Goal: Task Accomplishment & Management: Complete application form

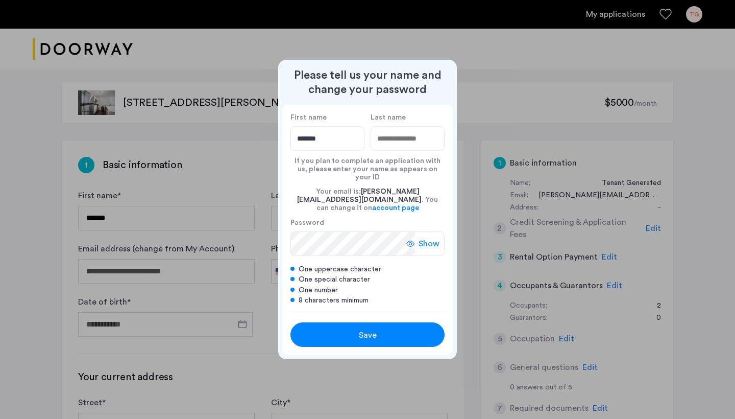
type input "*******"
type input "*****"
click at [362, 329] on span "Save" at bounding box center [368, 335] width 18 height 12
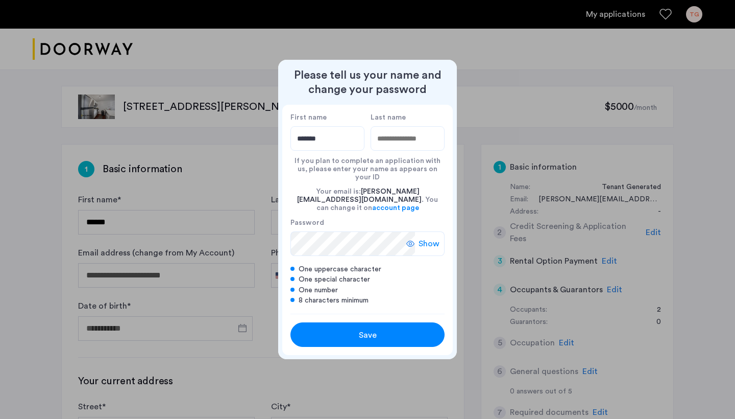
type input "*******"
type input "*****"
click at [336, 322] on button "Save" at bounding box center [367, 334] width 154 height 25
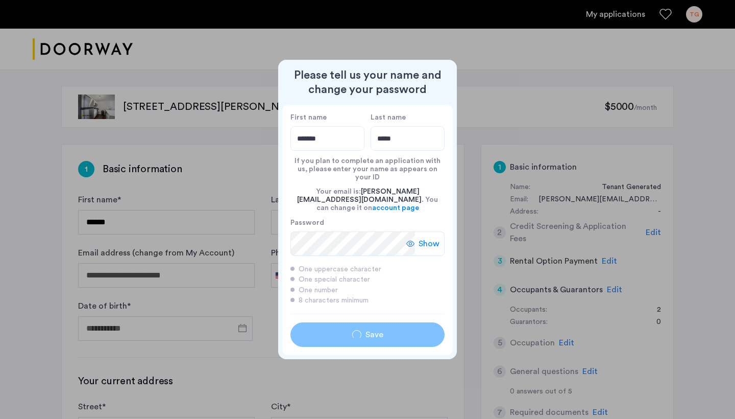
type input "*******"
type input "*****"
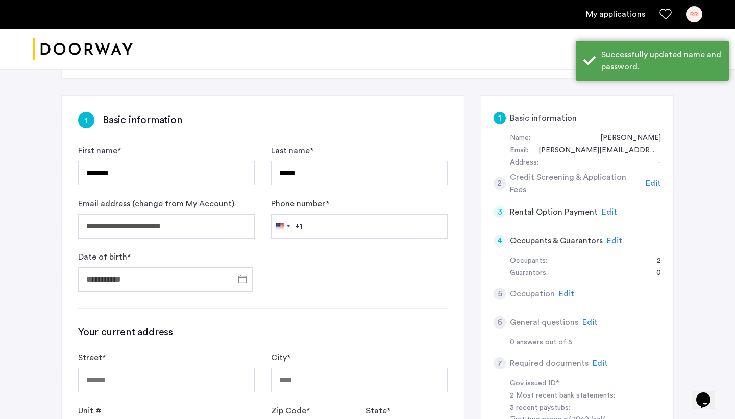
scroll to position [63, 0]
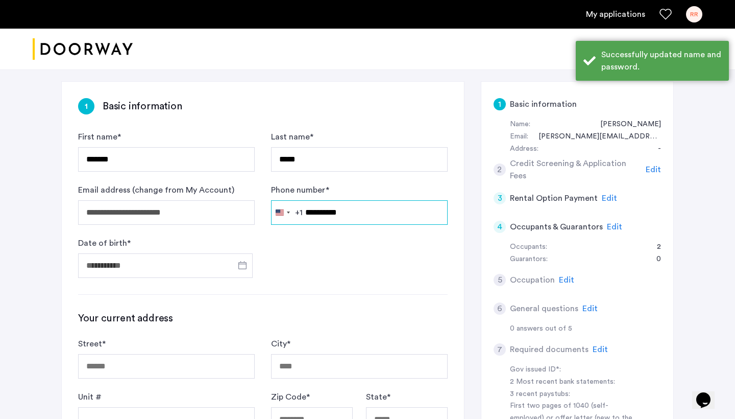
type input "**********"
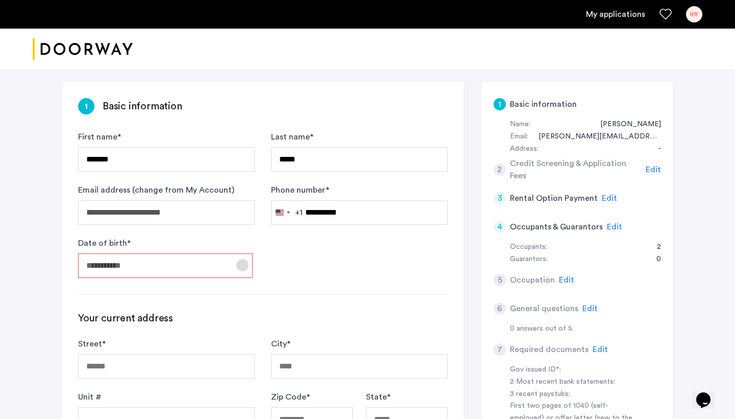
click at [241, 265] on span "Open calendar" at bounding box center [242, 265] width 25 height 25
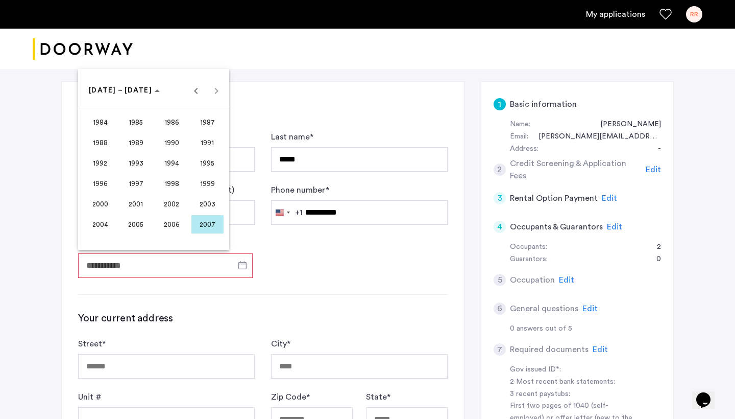
click at [178, 198] on span "2002" at bounding box center [172, 203] width 32 height 18
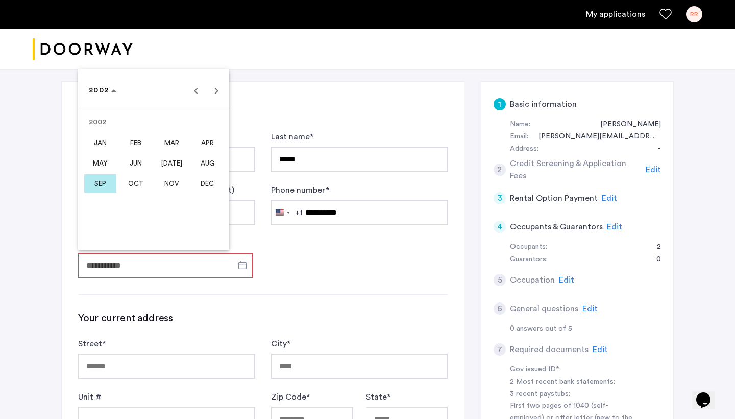
click at [104, 185] on span "SEP" at bounding box center [100, 183] width 32 height 18
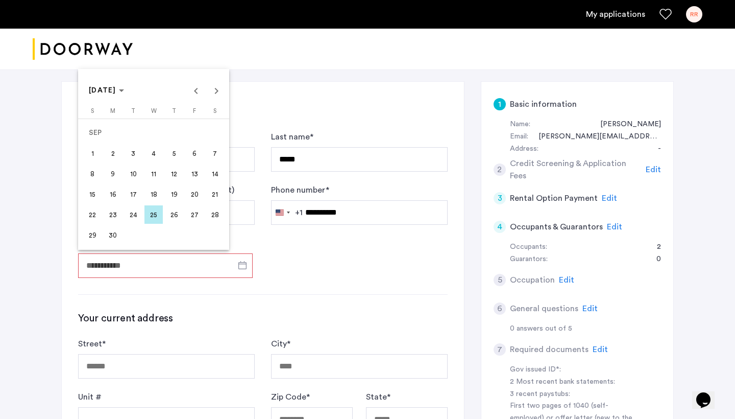
click at [193, 152] on span "6" at bounding box center [194, 153] width 18 height 18
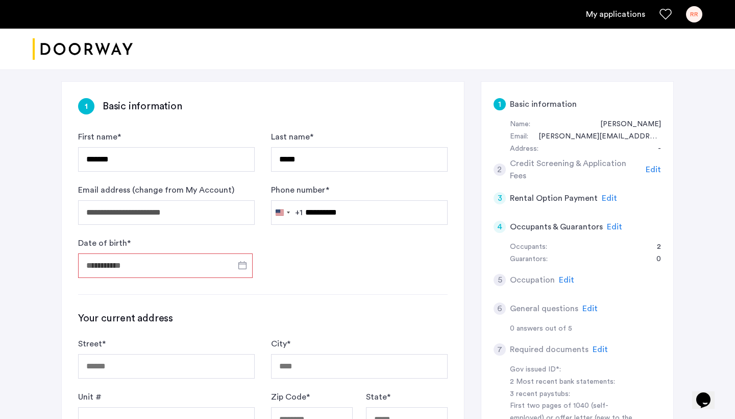
type input "**********"
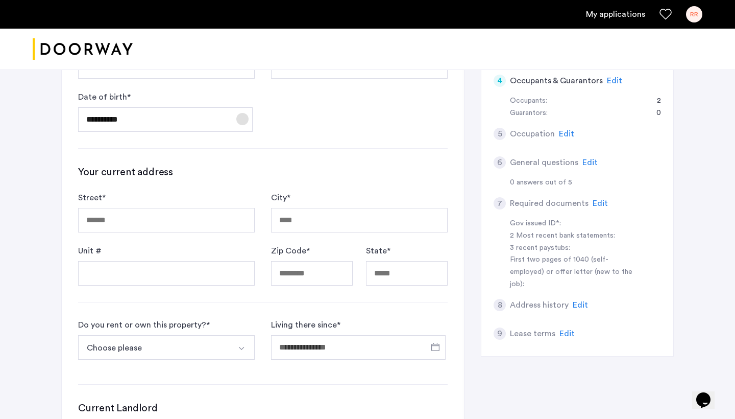
scroll to position [209, 0]
type input "**********"
type input "*****"
type input "**"
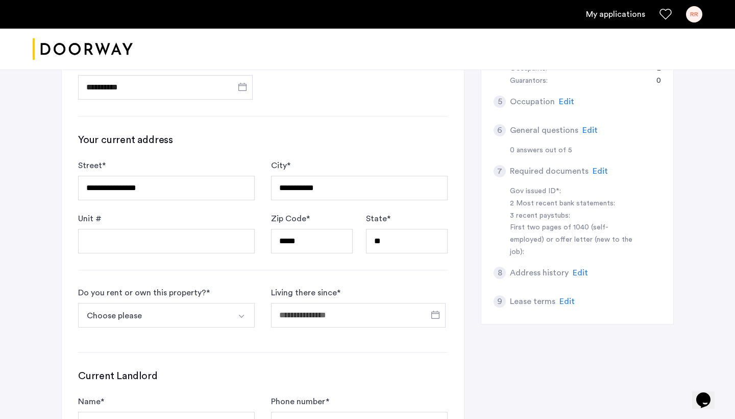
scroll to position [242, 0]
click at [238, 314] on img "Select option" at bounding box center [241, 314] width 8 height 8
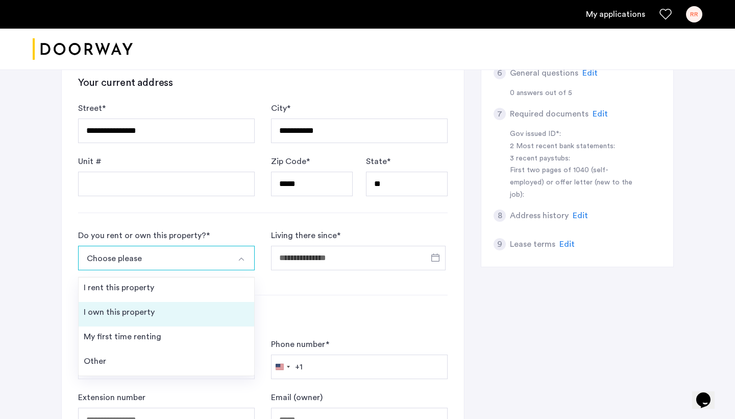
scroll to position [321, 0]
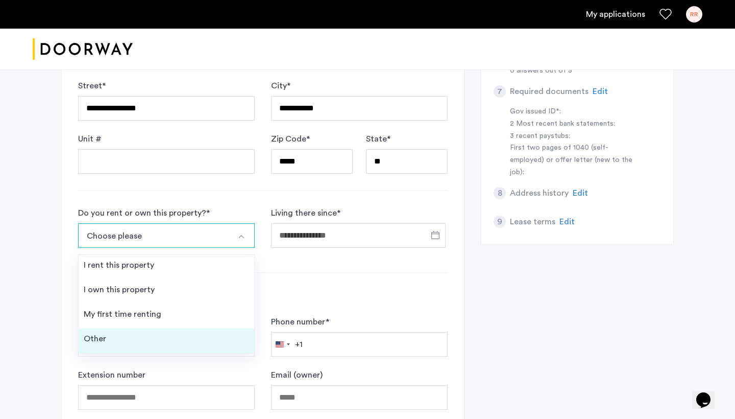
click at [199, 336] on li "Other" at bounding box center [167, 340] width 176 height 25
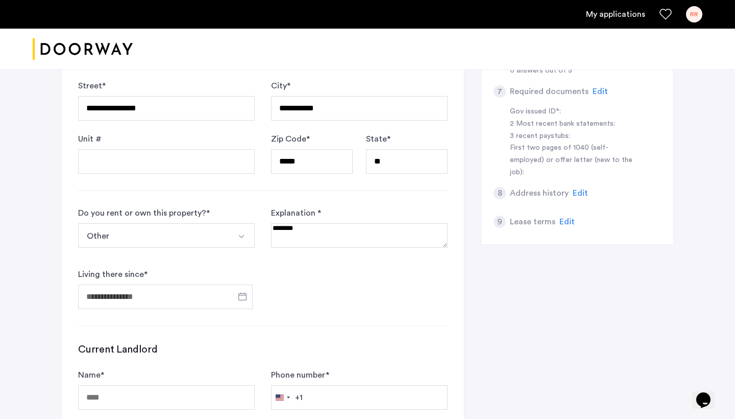
click at [316, 232] on textarea at bounding box center [359, 235] width 177 height 25
type textarea "**********"
click at [155, 245] on button "Other" at bounding box center [154, 235] width 153 height 25
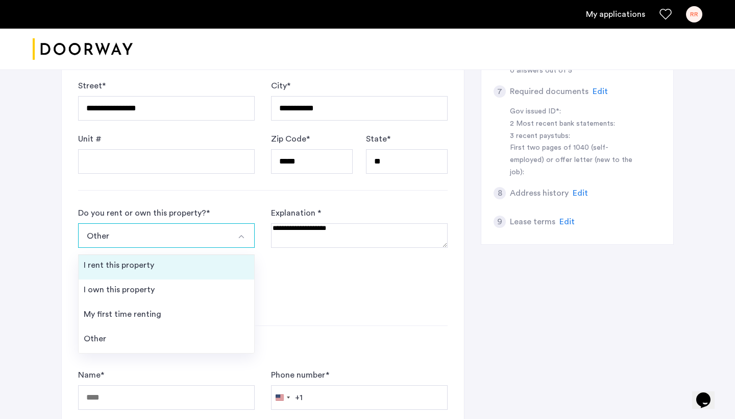
click at [155, 271] on li "I rent this property" at bounding box center [167, 267] width 176 height 25
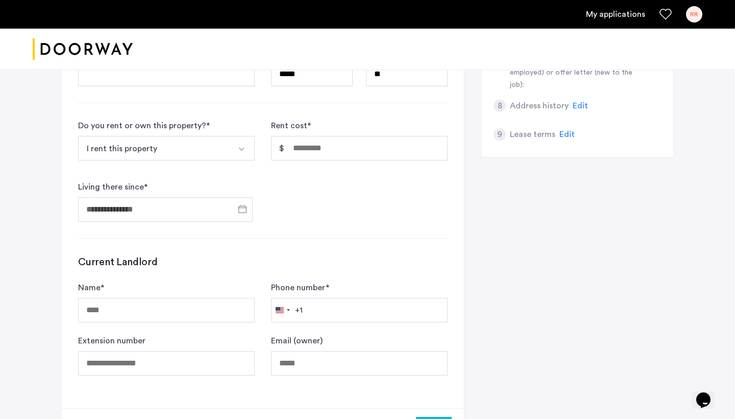
scroll to position [408, 0]
click at [228, 149] on button "I rent this property" at bounding box center [154, 148] width 153 height 25
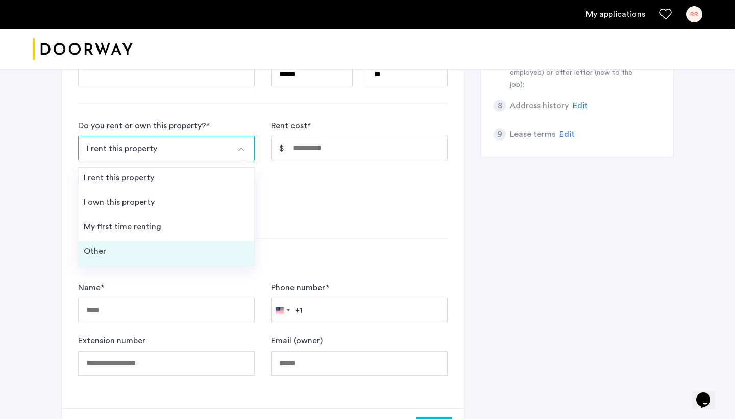
click at [206, 254] on li "Other" at bounding box center [167, 253] width 176 height 25
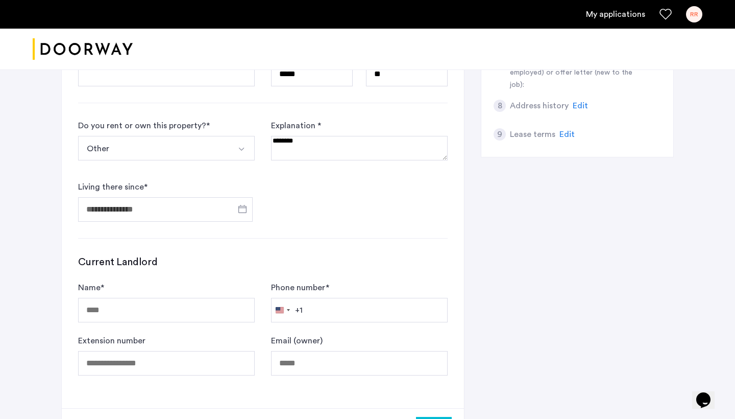
click at [224, 149] on button "Other" at bounding box center [154, 148] width 153 height 25
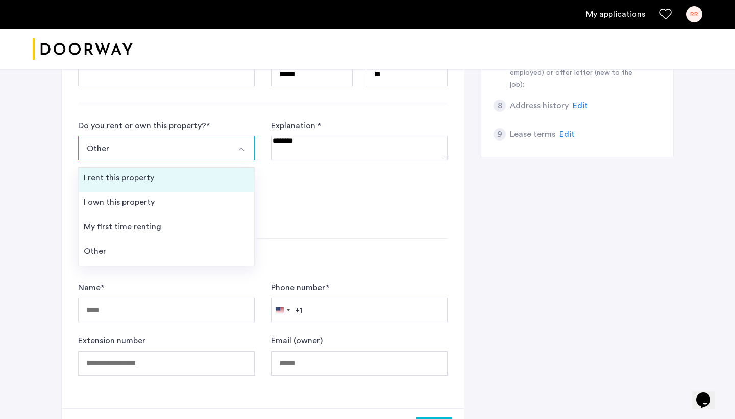
click at [202, 180] on li "I rent this property" at bounding box center [167, 179] width 176 height 25
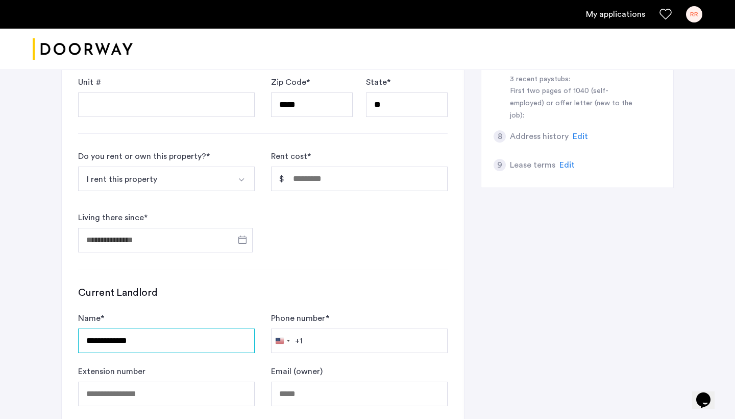
scroll to position [358, 0]
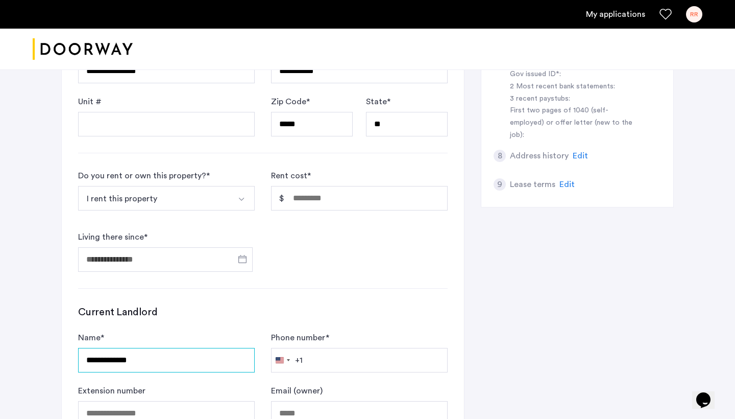
type input "**********"
click at [198, 202] on button "I rent this property" at bounding box center [154, 198] width 153 height 25
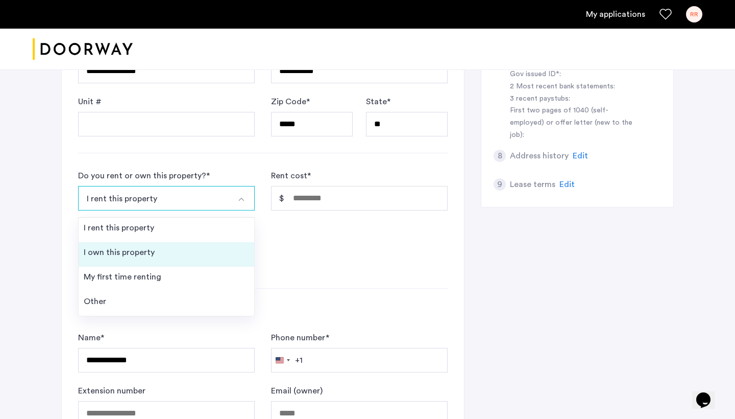
click at [185, 259] on li "I own this property" at bounding box center [167, 254] width 176 height 25
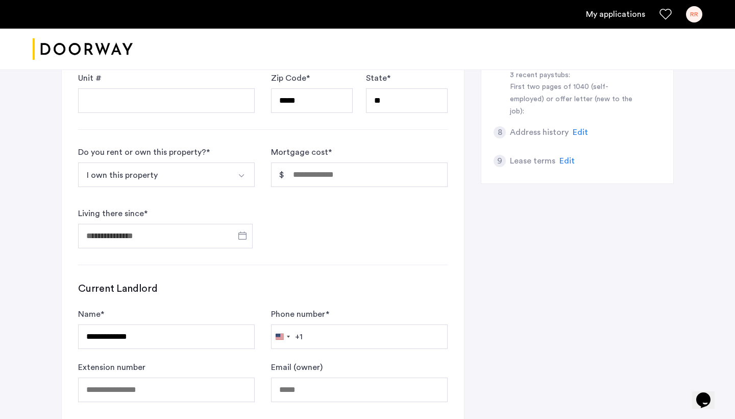
scroll to position [393, 0]
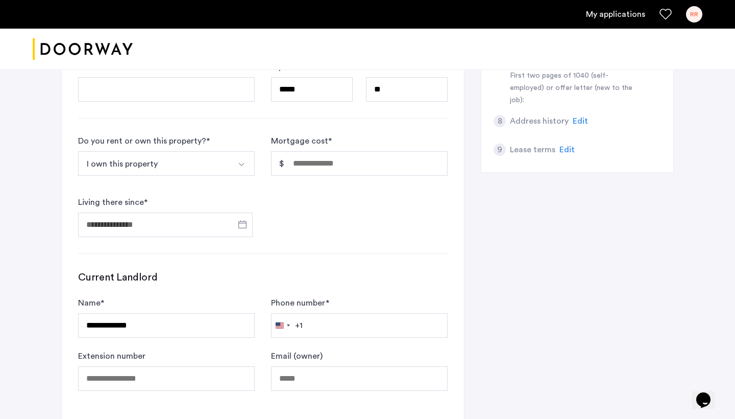
click at [233, 162] on button "Select option" at bounding box center [242, 163] width 25 height 25
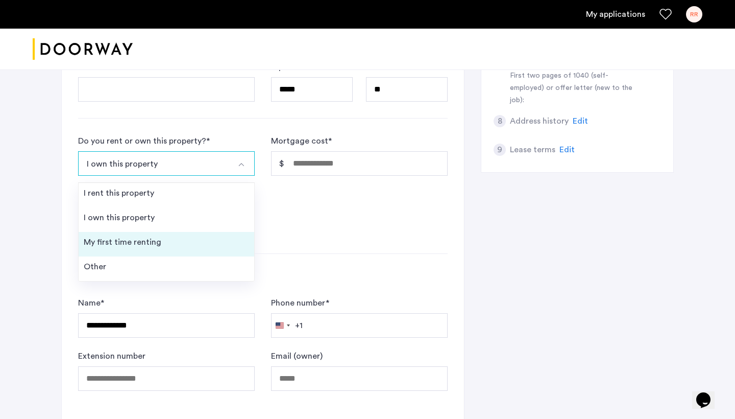
click at [199, 236] on li "My first time renting" at bounding box center [167, 244] width 176 height 25
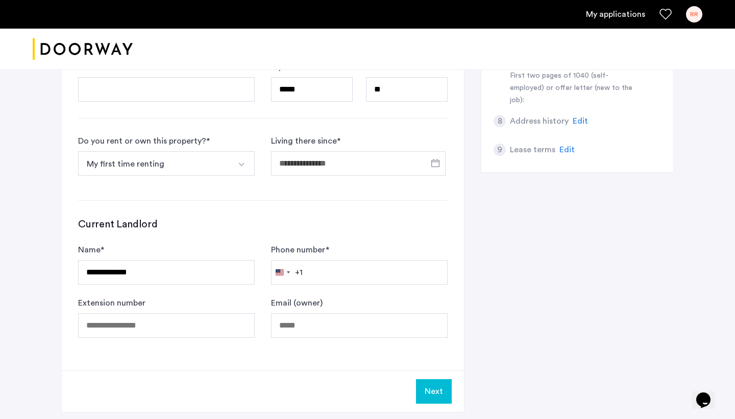
scroll to position [373, 0]
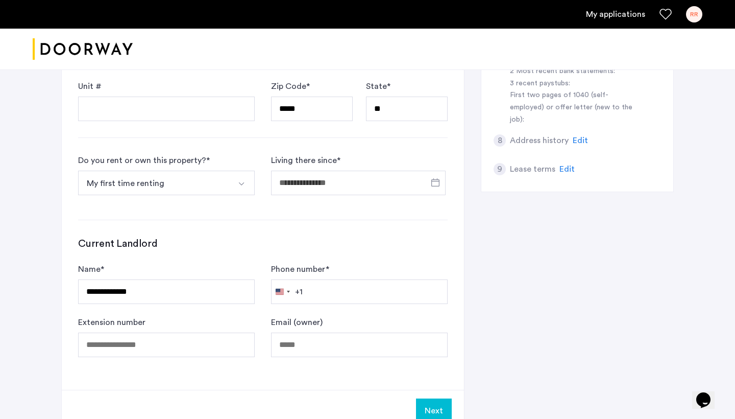
click at [230, 176] on button "My first time renting" at bounding box center [154, 182] width 153 height 25
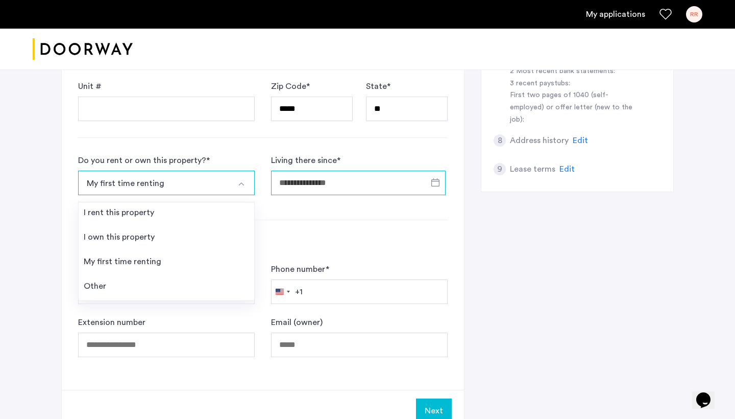
click at [325, 187] on input "Living there since *" at bounding box center [358, 182] width 175 height 25
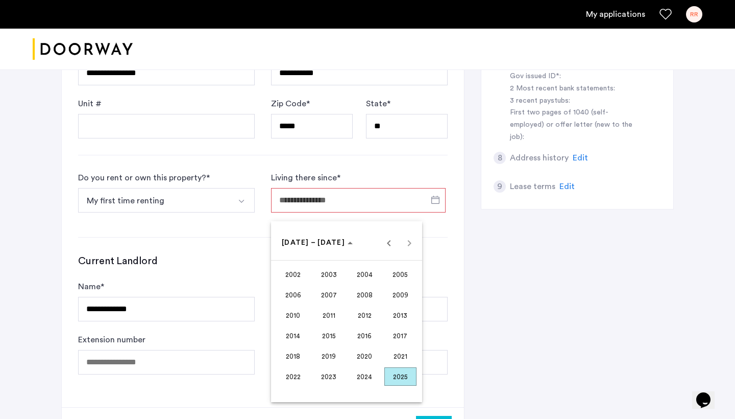
scroll to position [357, 0]
click at [231, 194] on div at bounding box center [367, 209] width 735 height 419
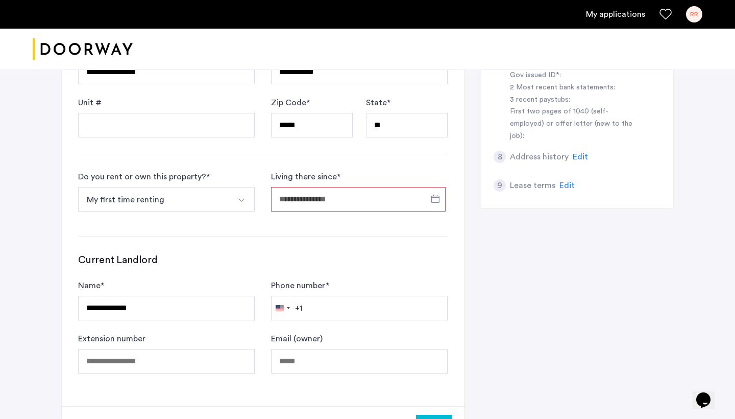
click at [227, 207] on button "My first time renting" at bounding box center [154, 199] width 153 height 25
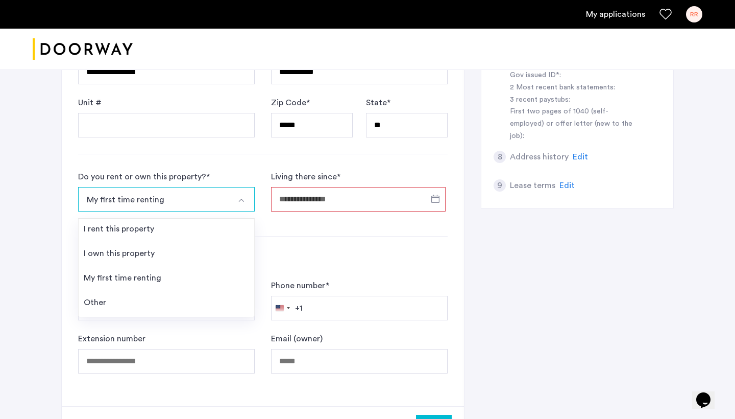
click at [320, 199] on input "Living there since *" at bounding box center [358, 199] width 175 height 25
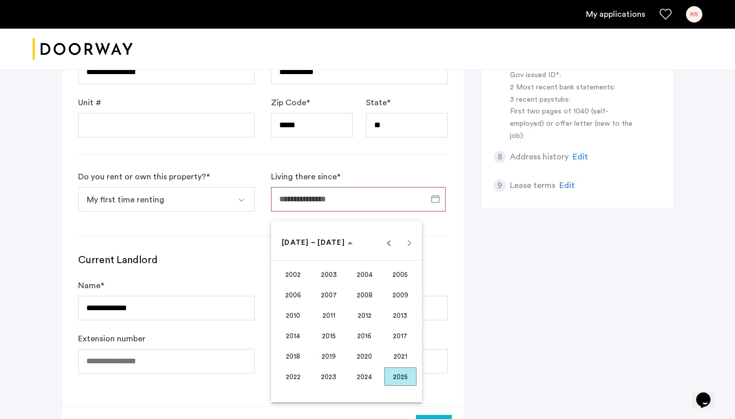
click at [398, 373] on span "2025" at bounding box center [400, 376] width 32 height 18
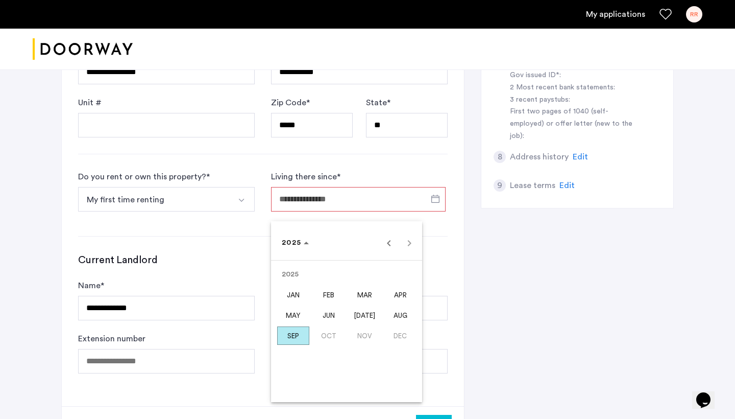
click at [297, 341] on span "SEP" at bounding box center [293, 335] width 32 height 18
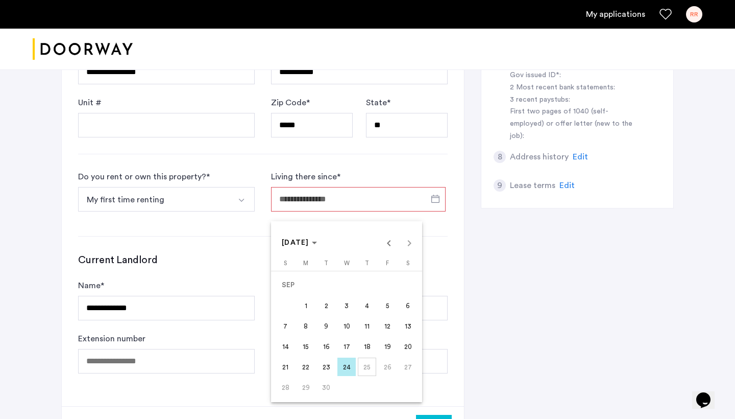
click at [289, 344] on span "14" at bounding box center [285, 346] width 18 height 18
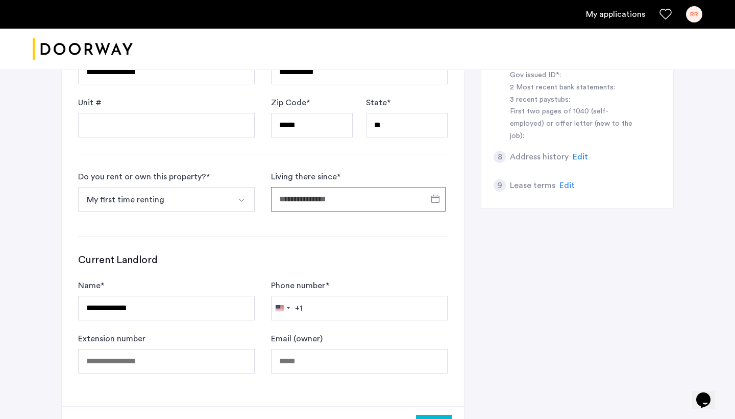
type input "**********"
click at [195, 312] on input "**********" at bounding box center [166, 308] width 177 height 25
paste input "**********"
type input "**********"
click at [227, 207] on button "My first time renting" at bounding box center [154, 199] width 153 height 25
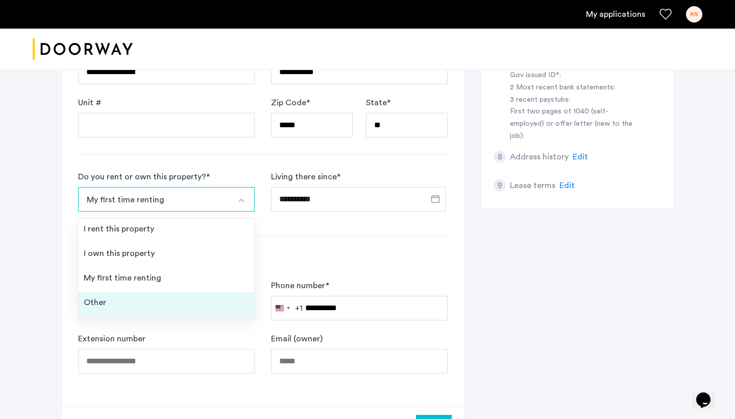
click at [188, 306] on li "Other" at bounding box center [167, 304] width 176 height 25
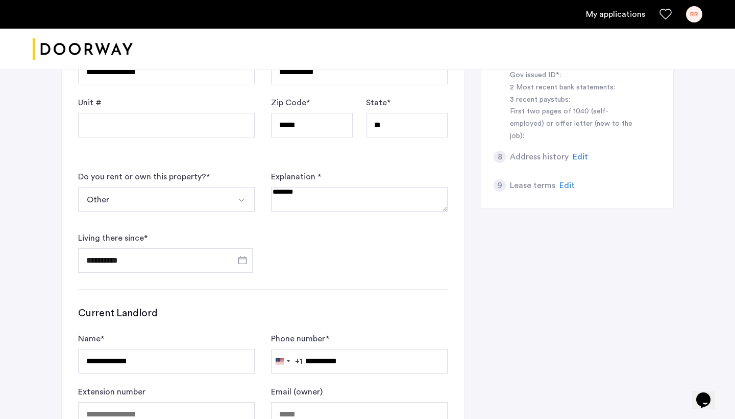
click at [319, 200] on textarea at bounding box center [359, 199] width 177 height 25
click at [301, 191] on textarea at bounding box center [359, 199] width 177 height 25
click at [382, 189] on textarea at bounding box center [359, 199] width 177 height 25
drag, startPoint x: 358, startPoint y: 193, endPoint x: 523, endPoint y: 198, distance: 165.4
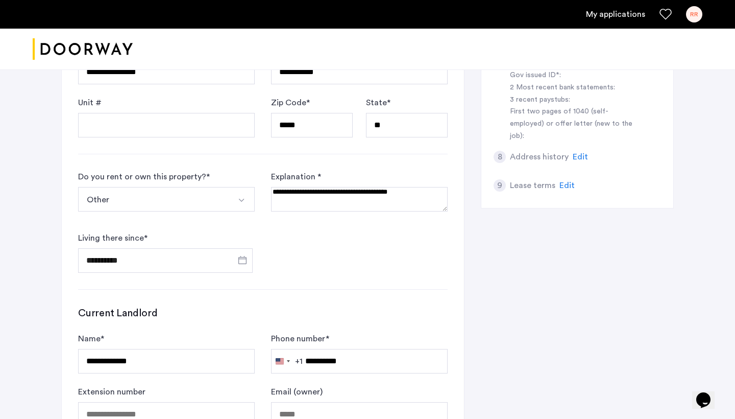
click at [523, 198] on div "**********" at bounding box center [367, 152] width 613 height 730
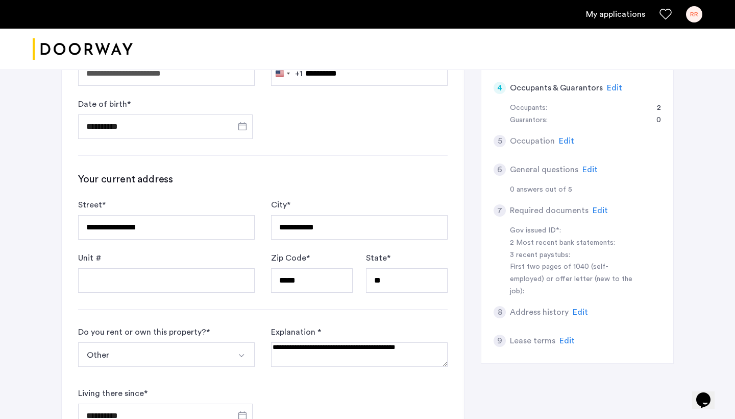
scroll to position [210, 0]
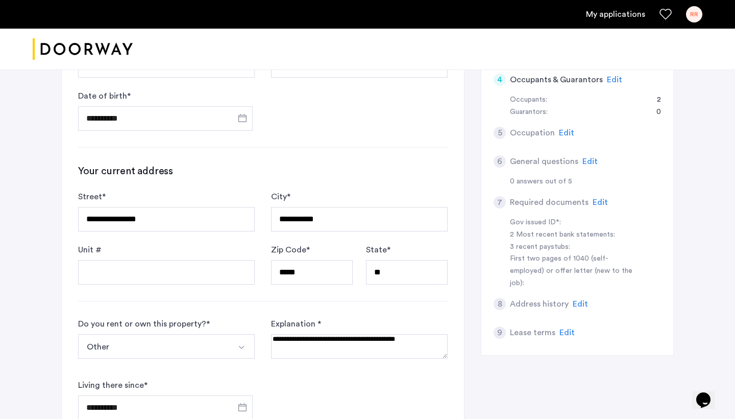
type textarea "**********"
click at [218, 214] on input "**********" at bounding box center [166, 219] width 177 height 25
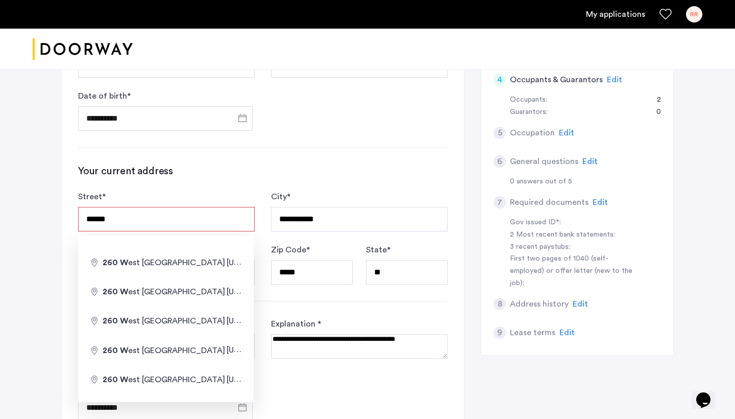
click at [336, 144] on div "**********" at bounding box center [263, 270] width 402 height 671
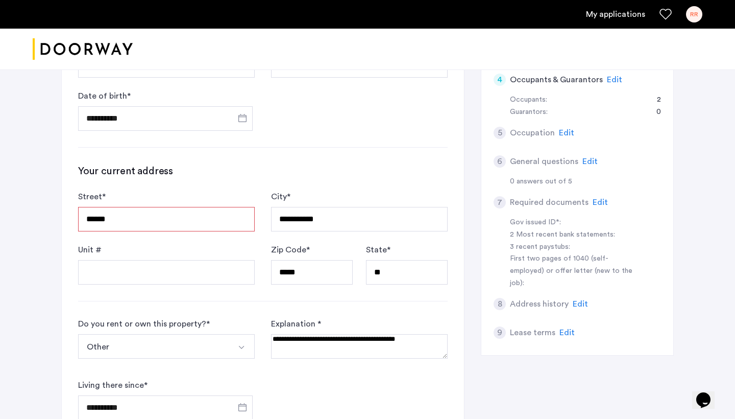
click at [213, 219] on input "*****" at bounding box center [166, 219] width 177 height 25
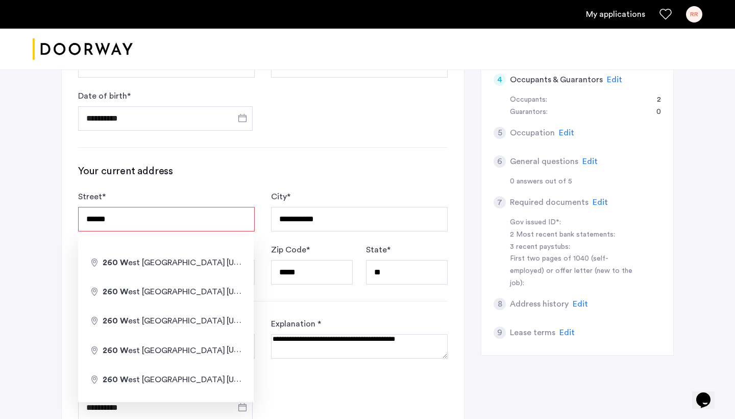
click at [213, 219] on input "*****" at bounding box center [166, 219] width 177 height 25
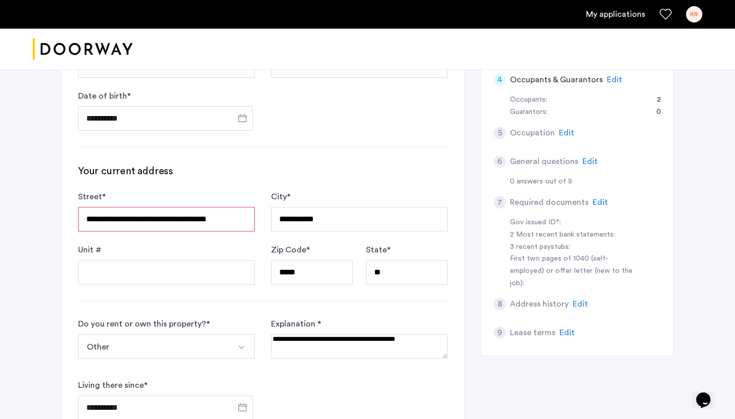
type input "**********"
type input "********"
type input "*****"
type input "**"
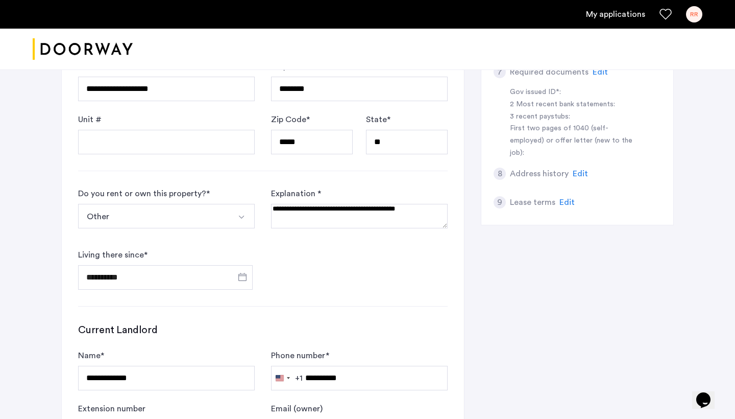
scroll to position [340, 0]
click at [207, 137] on input "Unit #" at bounding box center [166, 141] width 177 height 25
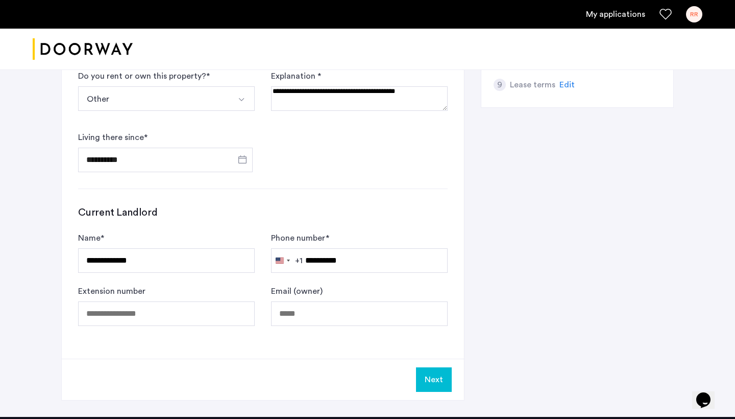
scroll to position [463, 0]
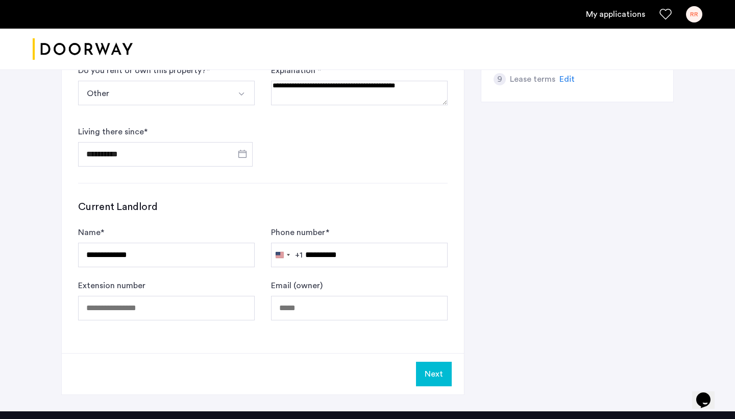
type input "***"
click at [430, 370] on button "Next" at bounding box center [434, 373] width 36 height 25
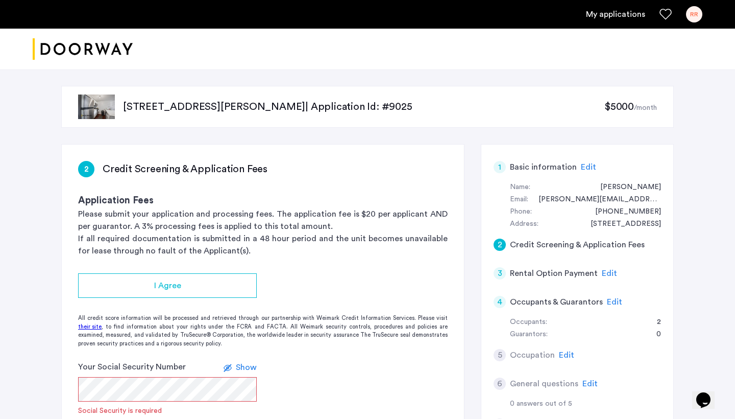
click at [175, 228] on p "Please submit your application and processing fees. The application fee is $20 …" at bounding box center [263, 220] width 370 height 25
click at [176, 242] on p "If all required documentation is submitted in a 48 hour period and the unit bec…" at bounding box center [263, 244] width 370 height 25
click at [178, 251] on p "If all required documentation is submitted in a 48 hour period and the unit bec…" at bounding box center [263, 244] width 370 height 25
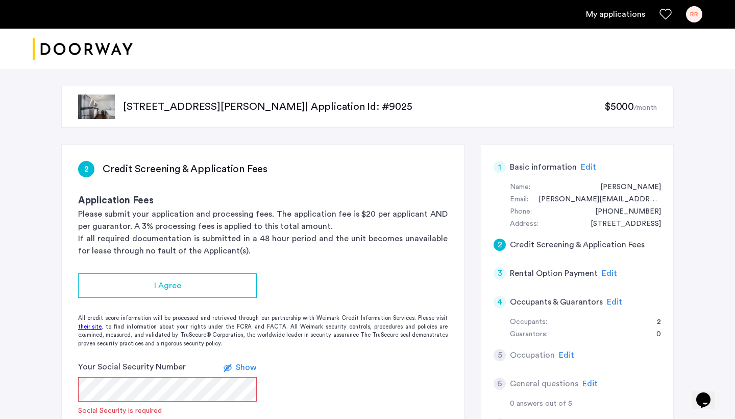
click at [178, 251] on p "If all required documentation is submitted in a 48 hour period and the unit bec…" at bounding box center [263, 244] width 370 height 25
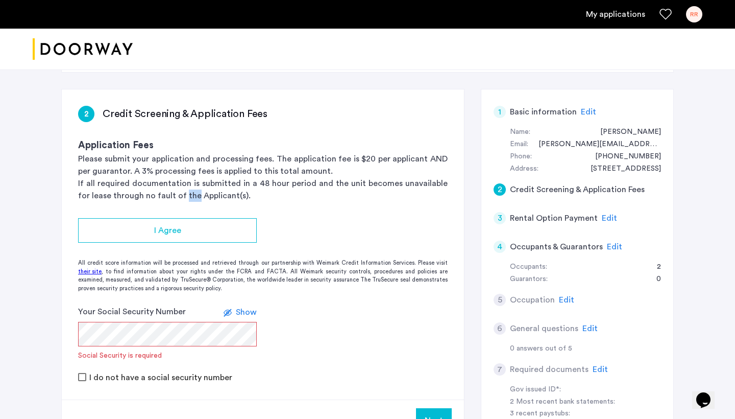
scroll to position [56, 0]
click at [232, 275] on div "All credit score information will be processed and retrieved through our partne…" at bounding box center [263, 275] width 402 height 34
click at [240, 187] on p "If all required documentation is submitted in a 48 hour period and the unit bec…" at bounding box center [263, 189] width 370 height 25
click at [201, 194] on p "If all required documentation is submitted in a 48 hour period and the unit bec…" at bounding box center [263, 189] width 370 height 25
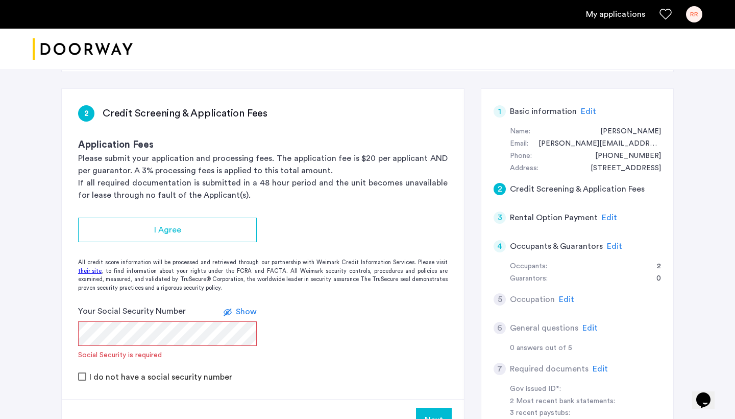
click at [201, 194] on p "If all required documentation is submitted in a 48 hour period and the unit bec…" at bounding box center [263, 189] width 370 height 25
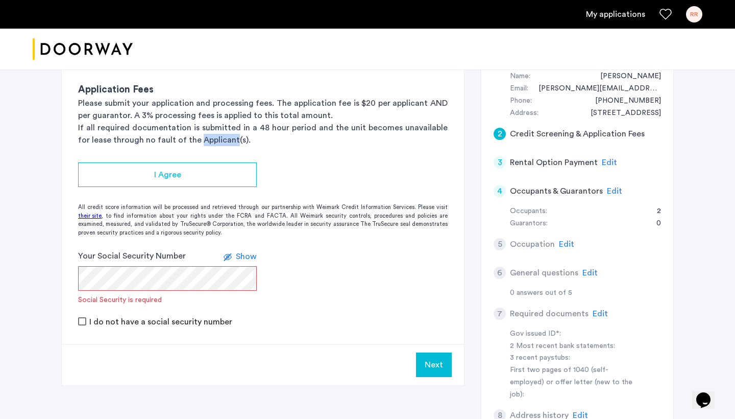
scroll to position [111, 0]
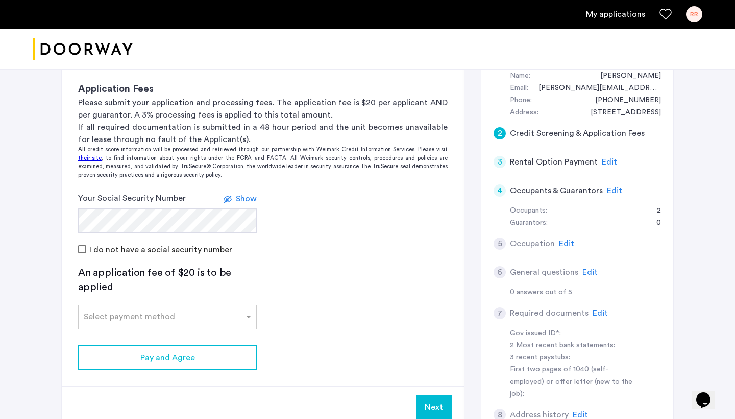
click at [242, 199] on span "Show" at bounding box center [246, 198] width 21 height 8
click at [240, 199] on span "Hide" at bounding box center [247, 198] width 17 height 8
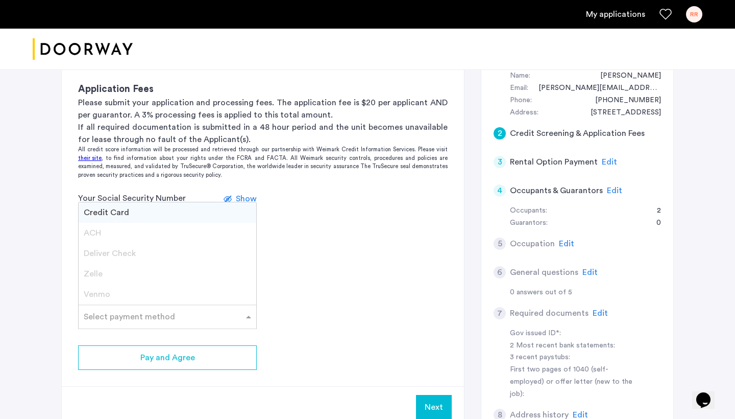
click at [203, 315] on input "text" at bounding box center [157, 314] width 147 height 7
click at [201, 213] on div "Credit Card" at bounding box center [168, 212] width 178 height 20
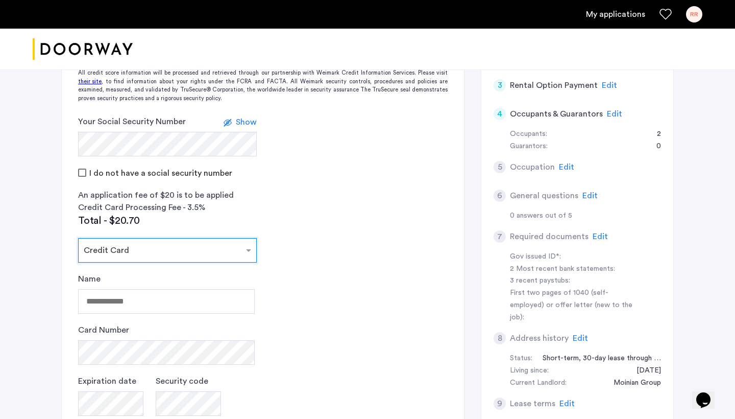
scroll to position [202, 0]
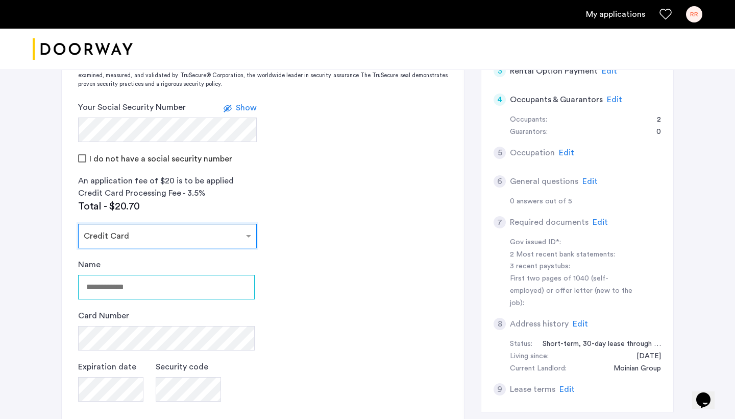
click at [114, 291] on input "Name" at bounding box center [166, 287] width 177 height 25
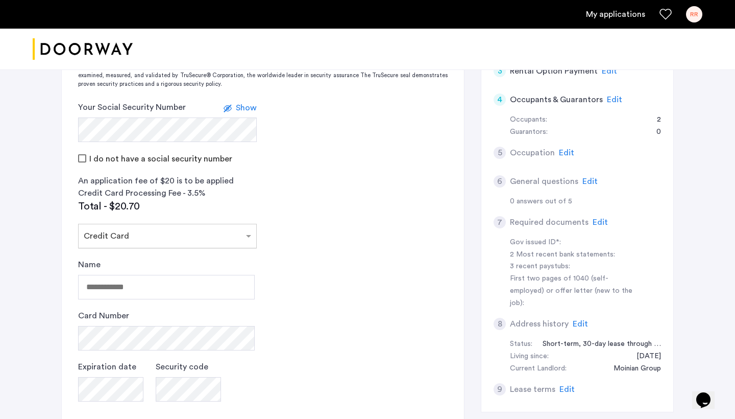
click at [144, 234] on input "text" at bounding box center [157, 233] width 147 height 7
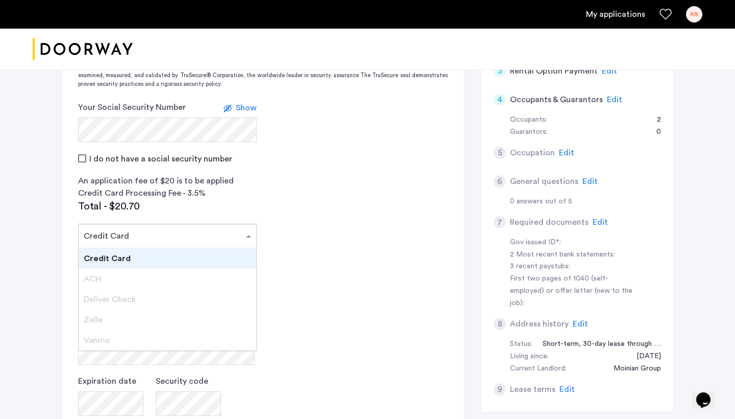
scroll to position [232, 0]
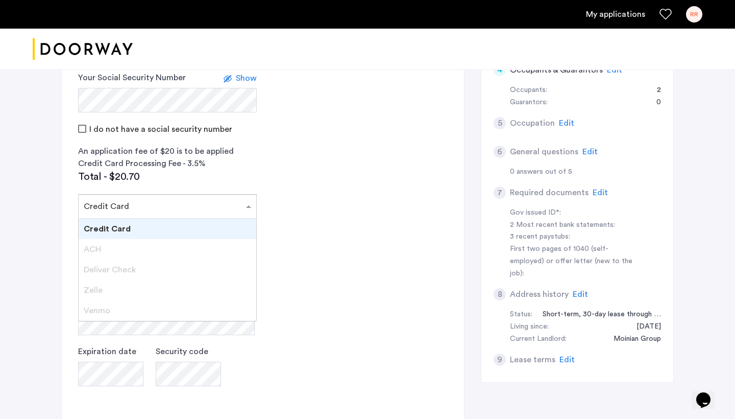
click at [134, 311] on div "Venmo" at bounding box center [168, 310] width 178 height 20
click at [323, 209] on app-credit-screening "2 Credit Screening & Application Fees Application Fees Please submit your appli…" at bounding box center [263, 209] width 402 height 592
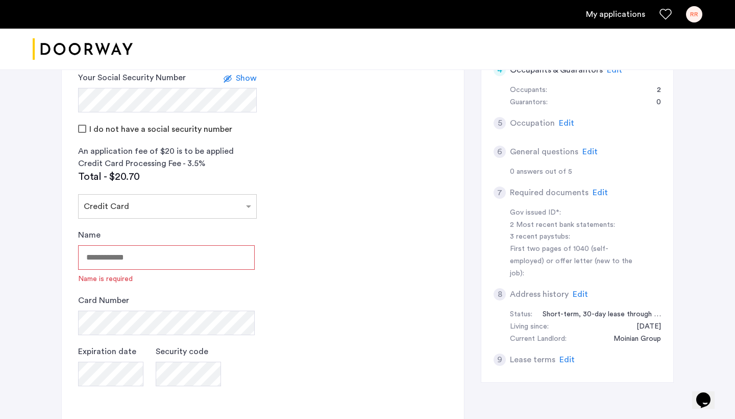
click at [195, 256] on input "Name" at bounding box center [166, 257] width 177 height 25
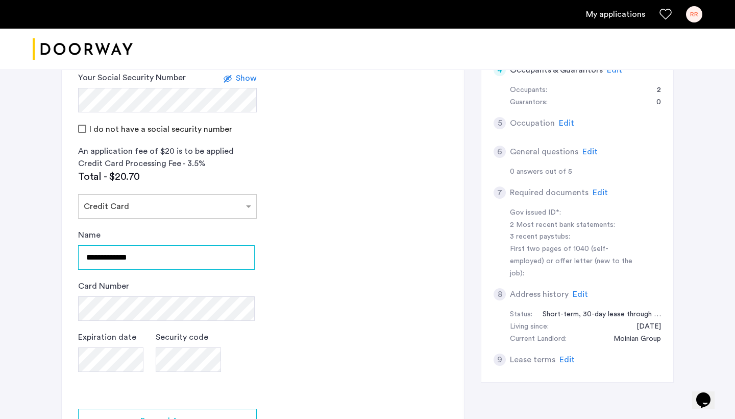
type input "**********"
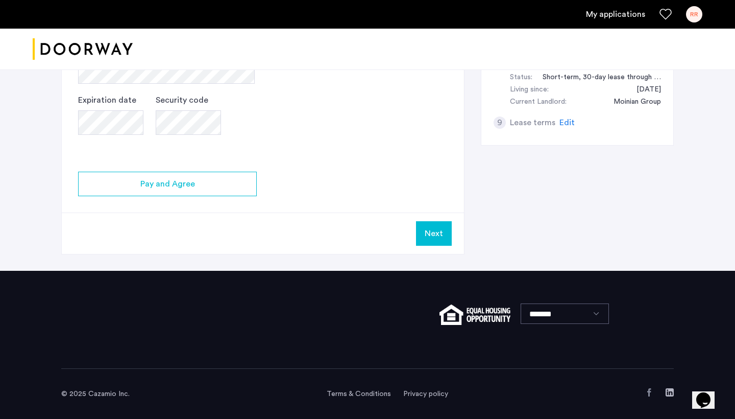
scroll to position [468, 0]
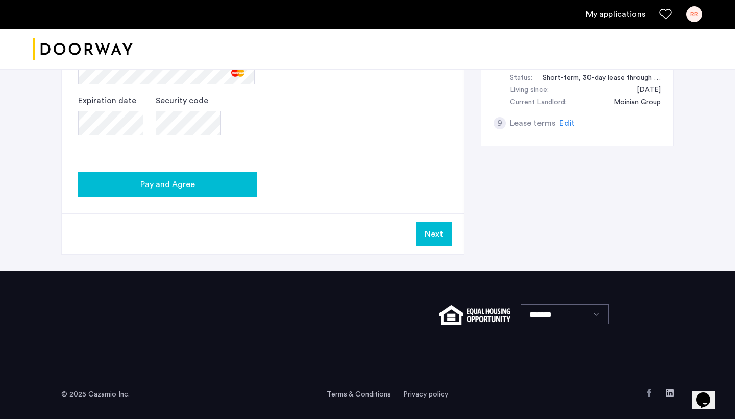
click at [212, 187] on div "Pay and Agree" at bounding box center [167, 184] width 162 height 12
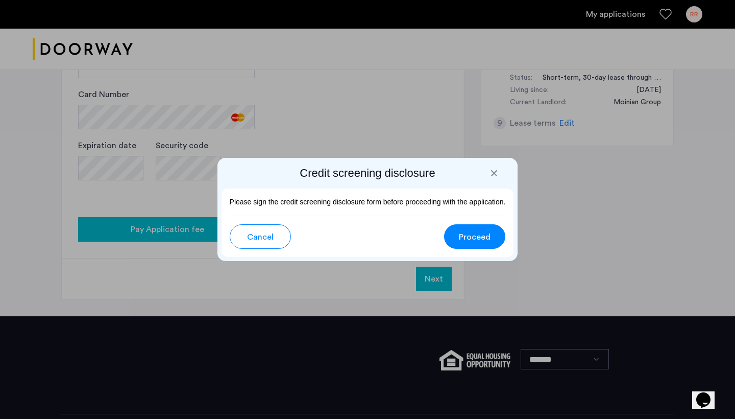
scroll to position [0, 0]
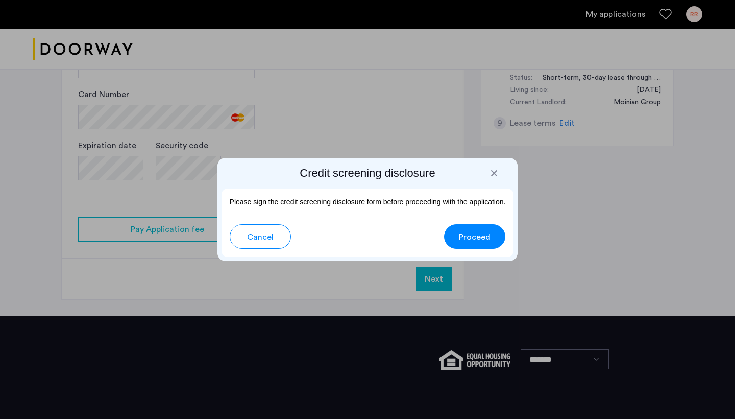
click at [479, 237] on span "Proceed" at bounding box center [475, 237] width 32 height 12
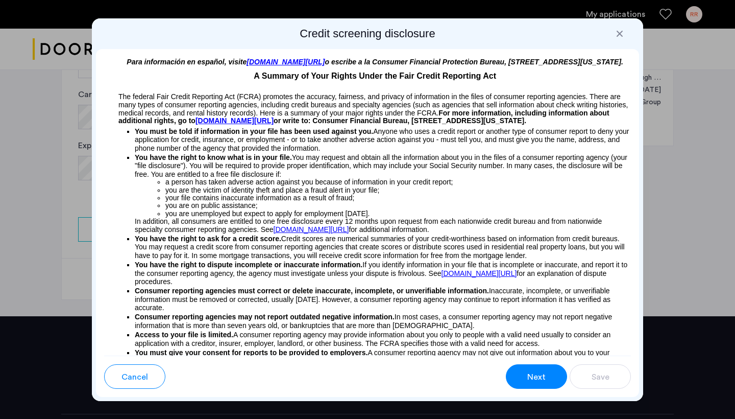
click at [359, 174] on p "You have the right to know what is in your file. You may request and obtain all…" at bounding box center [383, 165] width 496 height 25
click at [327, 186] on li "a person has taken adverse action against you because of information in your cr…" at bounding box center [398, 182] width 466 height 8
click at [243, 178] on p "You have the right to know what is in your file. You may request and obtain all…" at bounding box center [383, 165] width 496 height 25
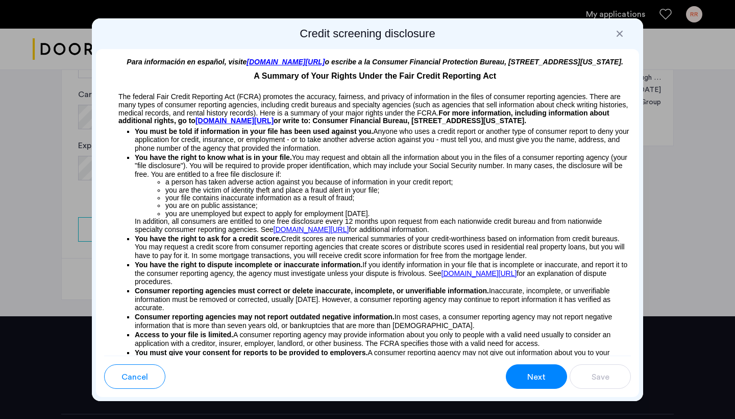
click at [243, 178] on p "You have the right to know what is in your file. You may request and obtain all…" at bounding box center [383, 165] width 496 height 25
click at [250, 186] on li "a person has taken adverse action against you because of information in your cr…" at bounding box center [398, 182] width 466 height 8
click at [289, 178] on p "You have the right to know what is in your file. You may request and obtain all…" at bounding box center [383, 165] width 496 height 25
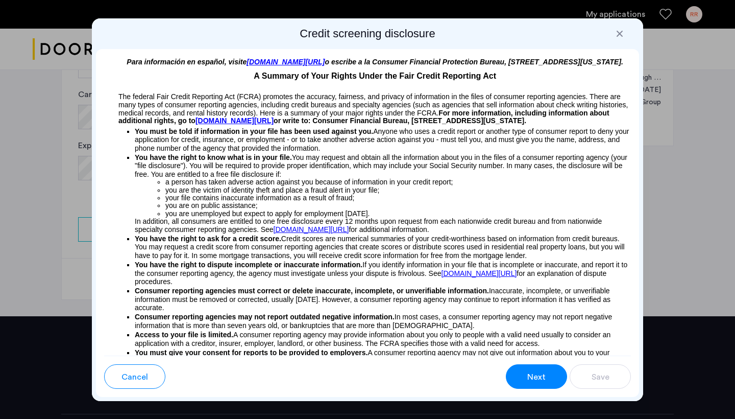
click at [296, 186] on li "a person has taken adverse action against you because of information in your cr…" at bounding box center [398, 182] width 466 height 8
click at [287, 194] on li "you are the victim of identity theft and place a fraud alert in your file;" at bounding box center [398, 190] width 466 height 8
click at [283, 202] on li "your file contains inaccurate information as a result of fraud;" at bounding box center [398, 198] width 466 height 8
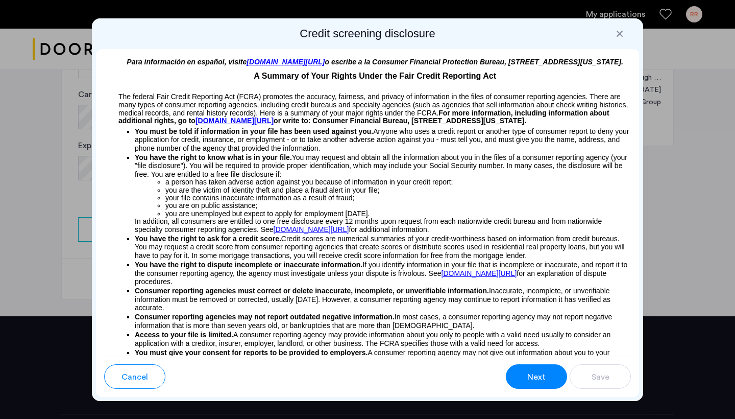
click at [283, 202] on li "your file contains inaccurate information as a result of fraud;" at bounding box center [398, 198] width 466 height 8
click at [229, 202] on li "your file contains inaccurate information as a result of fraud;" at bounding box center [398, 198] width 466 height 8
click at [227, 217] on li "you are unemployed but expect to apply for employment within 60 days." at bounding box center [398, 214] width 466 height 8
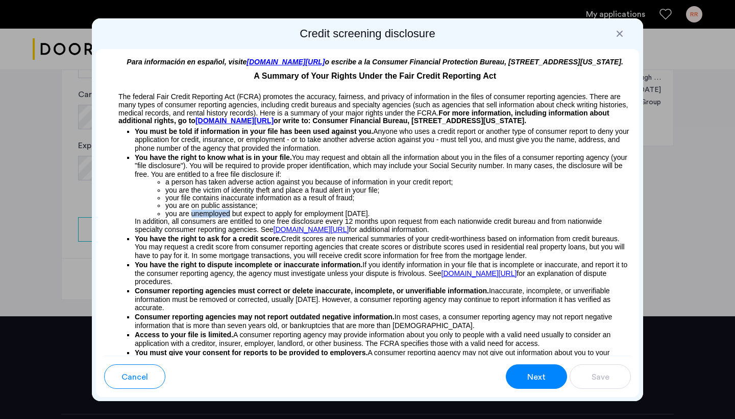
click at [205, 217] on li "you are unemployed but expect to apply for employment within 60 days." at bounding box center [398, 214] width 466 height 8
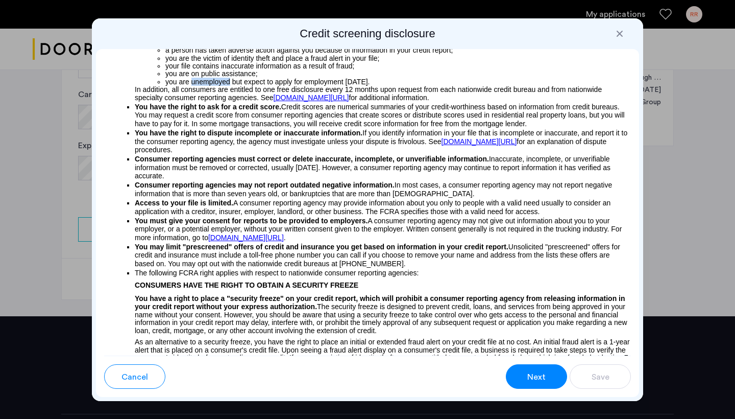
scroll to position [138, 0]
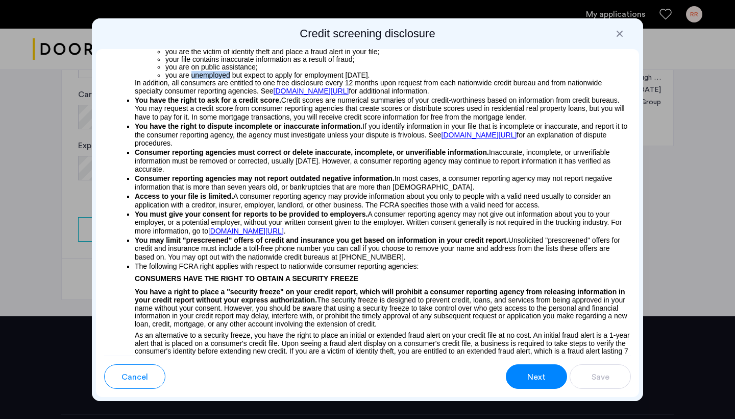
click at [532, 373] on span "Next" at bounding box center [536, 377] width 18 height 12
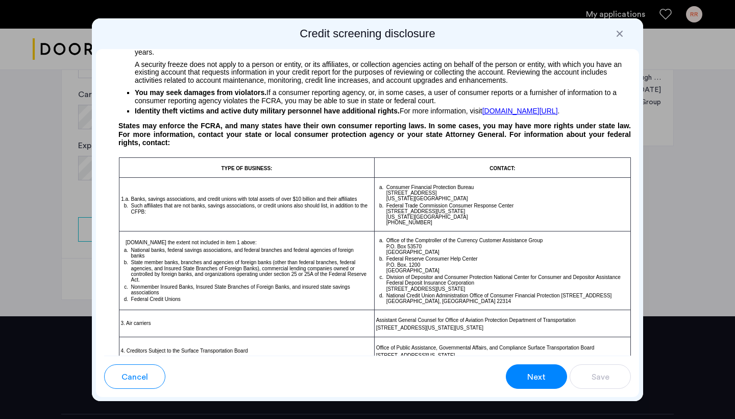
click at [539, 374] on span "Next" at bounding box center [536, 377] width 18 height 12
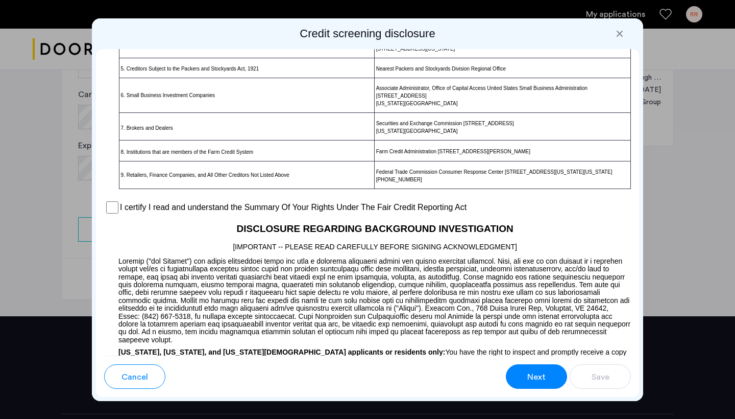
click at [539, 374] on span "Next" at bounding box center [536, 377] width 18 height 12
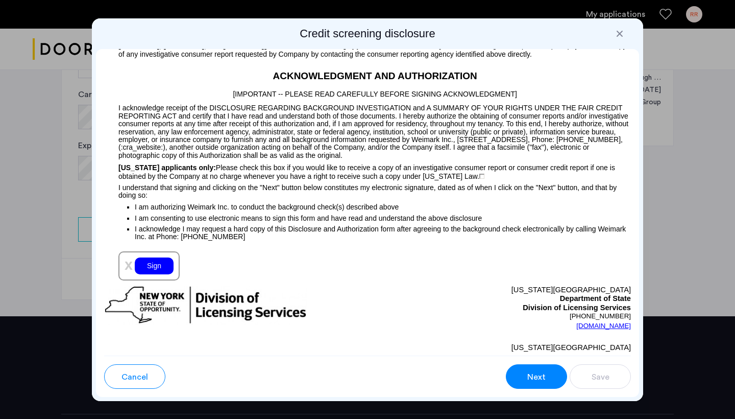
click at [539, 374] on span "Next" at bounding box center [536, 377] width 18 height 12
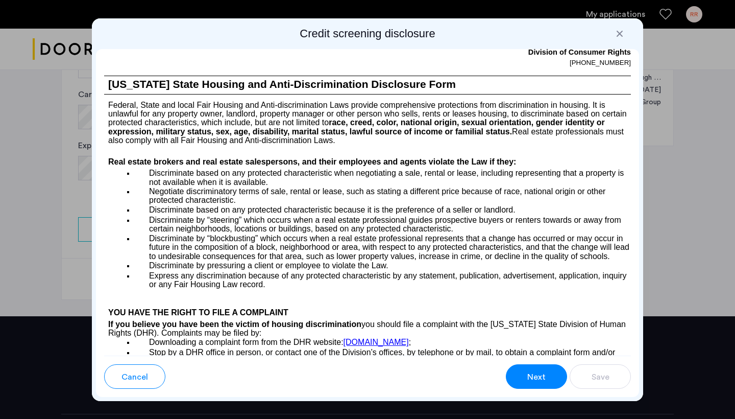
click at [539, 374] on span "Next" at bounding box center [536, 377] width 18 height 12
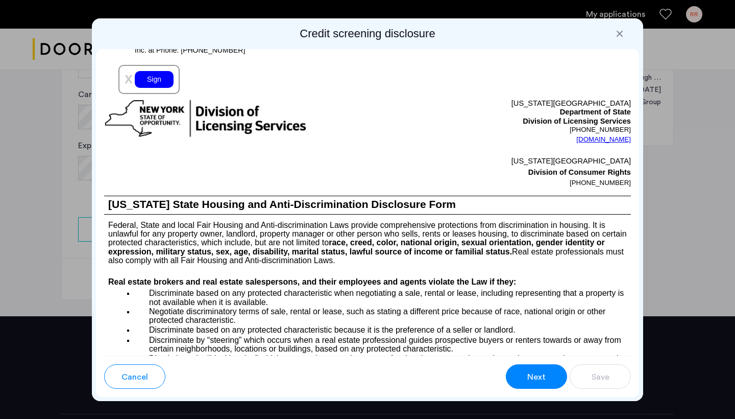
scroll to position [1241, 0]
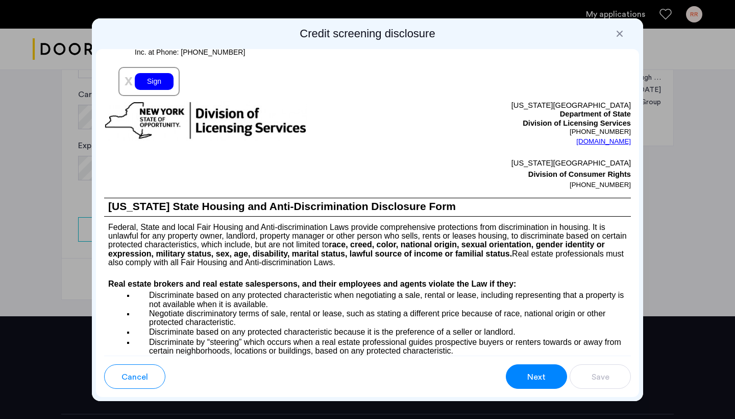
click at [159, 90] on div "Sign" at bounding box center [154, 81] width 39 height 17
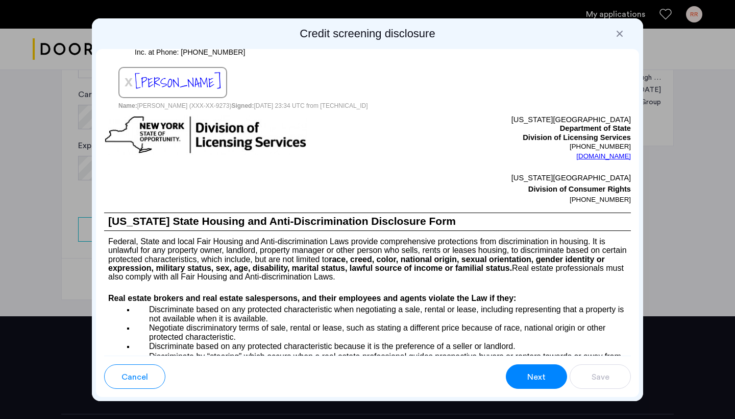
click at [539, 379] on span "Next" at bounding box center [536, 377] width 18 height 12
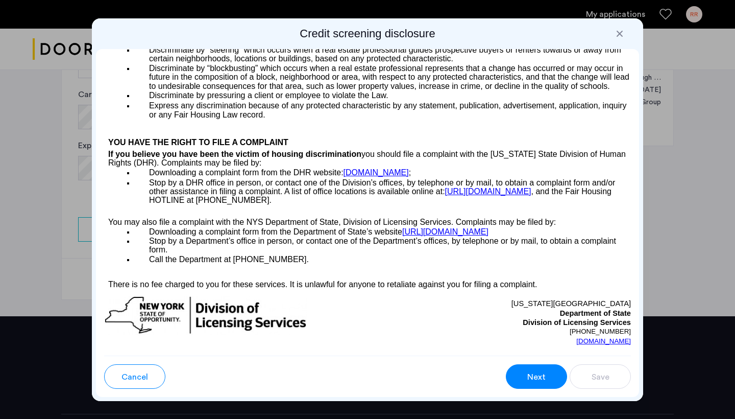
click at [539, 379] on span "Next" at bounding box center [536, 377] width 18 height 12
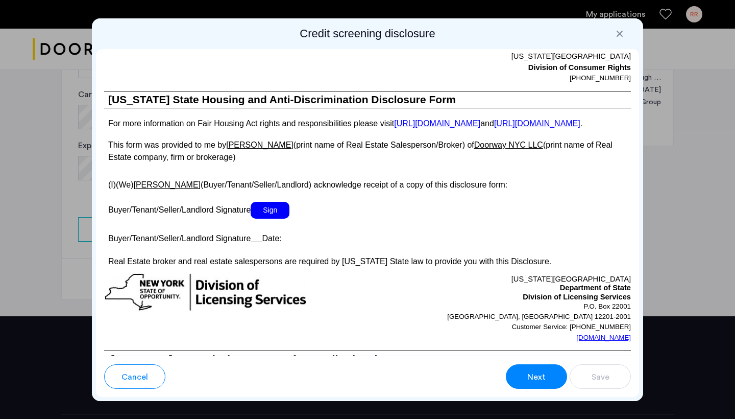
click at [273, 218] on span "Sign" at bounding box center [270, 210] width 39 height 17
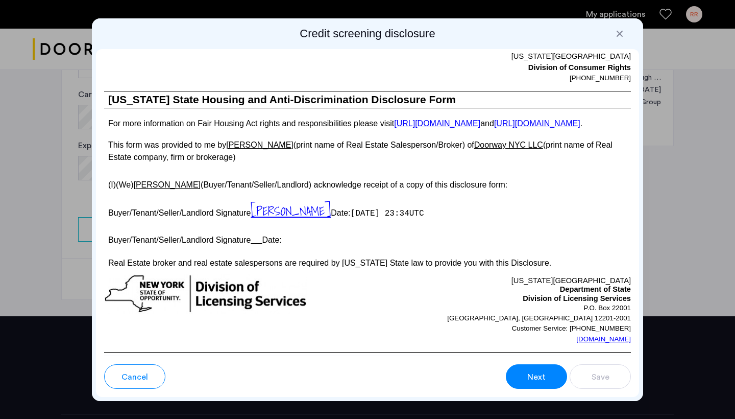
click at [545, 374] on span "Next" at bounding box center [536, 377] width 18 height 12
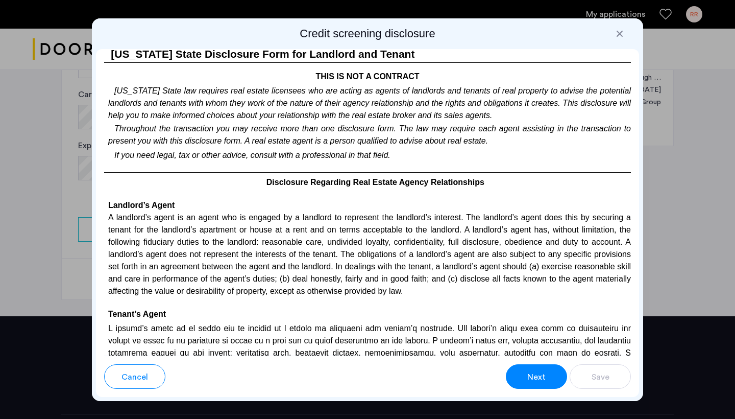
click at [545, 374] on span "Next" at bounding box center [536, 377] width 18 height 12
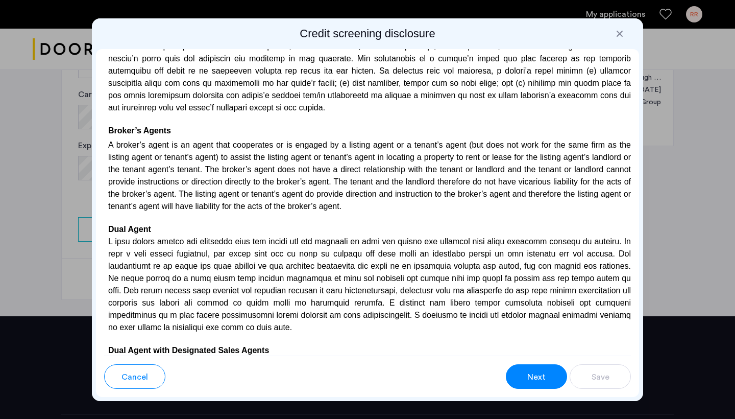
click at [545, 374] on span "Next" at bounding box center [536, 377] width 18 height 12
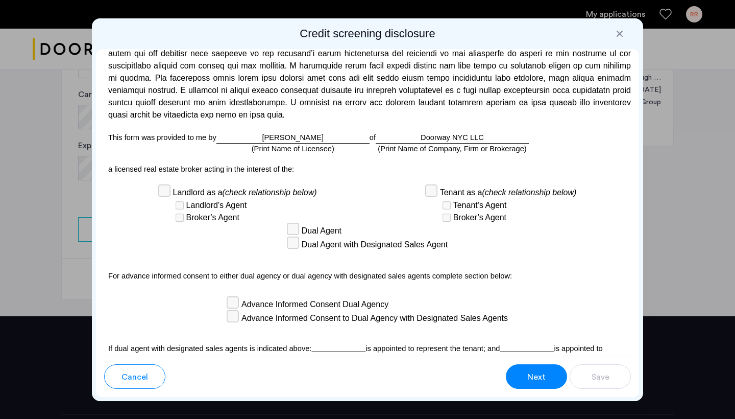
scroll to position [2827, 0]
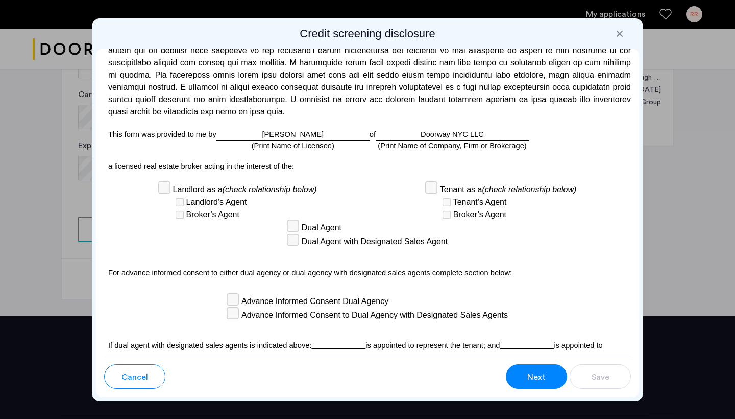
click at [530, 378] on span "Next" at bounding box center [536, 377] width 18 height 12
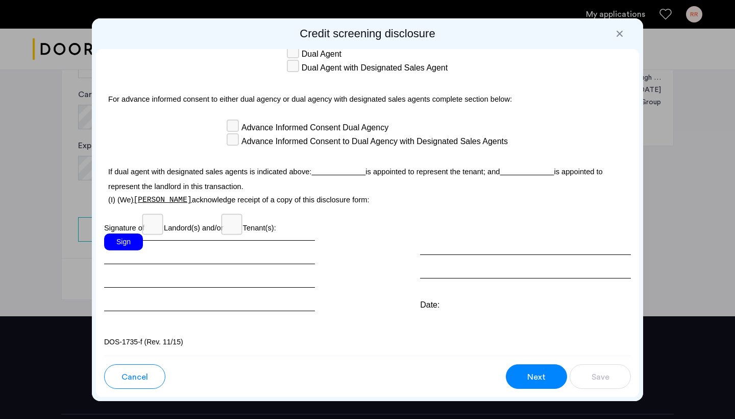
click at [127, 240] on div "Sign" at bounding box center [123, 241] width 39 height 17
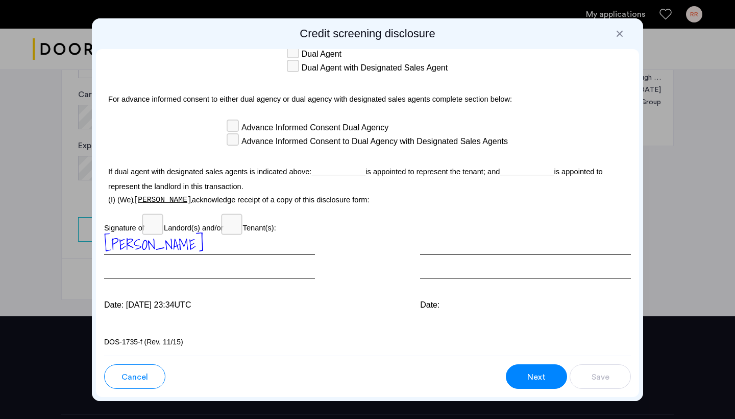
click at [526, 370] on button "Next" at bounding box center [536, 376] width 61 height 25
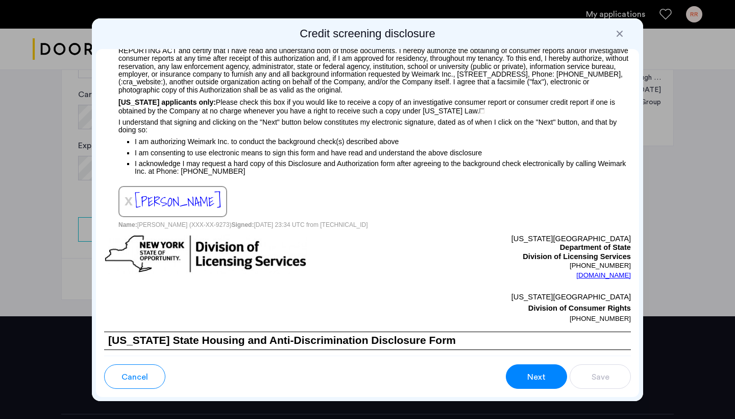
scroll to position [818, 0]
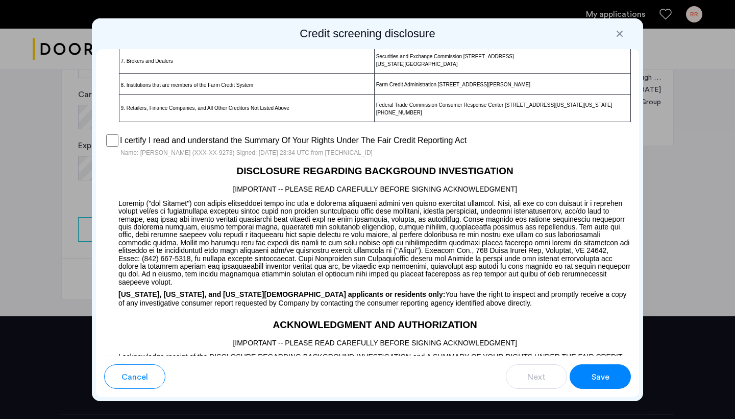
click at [609, 373] on span "Save" at bounding box center [601, 377] width 18 height 12
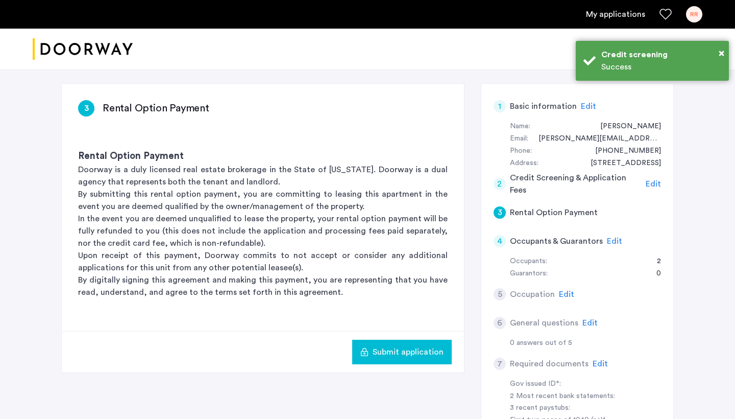
scroll to position [74, 0]
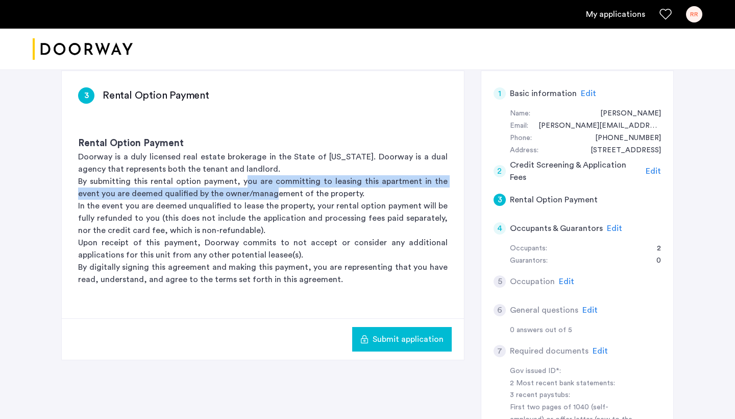
drag, startPoint x: 237, startPoint y: 179, endPoint x: 249, endPoint y: 191, distance: 17.3
click at [249, 191] on p "By submitting this rental option payment, you are committing to leasing this ap…" at bounding box center [263, 187] width 370 height 25
click at [237, 190] on p "By submitting this rental option payment, you are committing to leasing this ap…" at bounding box center [263, 187] width 370 height 25
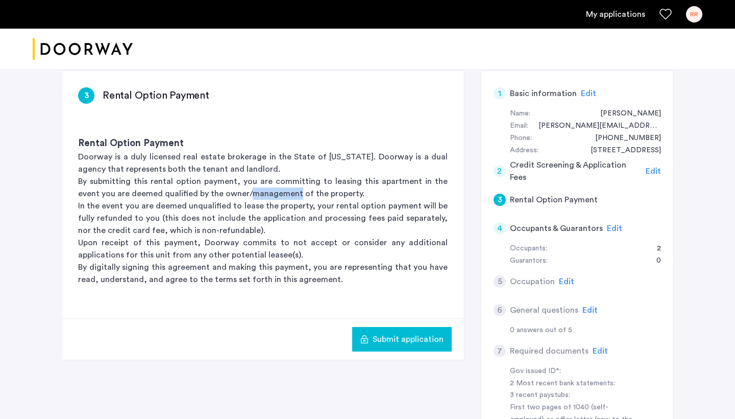
click at [237, 190] on p "By submitting this rental option payment, you are committing to leasing this ap…" at bounding box center [263, 187] width 370 height 25
click at [241, 203] on p "In the event you are deemed unqualified to lease the property, your rental opti…" at bounding box center [263, 218] width 370 height 37
click at [210, 241] on p "Upon receipt of this payment, Doorway commits to not accept or consider any add…" at bounding box center [263, 248] width 370 height 25
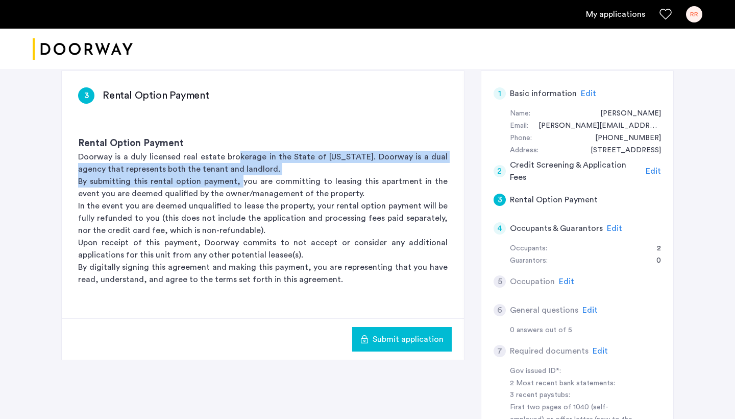
drag, startPoint x: 230, startPoint y: 156, endPoint x: 236, endPoint y: 181, distance: 25.8
click at [236, 181] on div "Rental Option Payment Doorway is a duly licensed real estate brokerage in the S…" at bounding box center [263, 211] width 402 height 182
click at [236, 181] on p "By submitting this rental option payment, you are committing to leasing this ap…" at bounding box center [263, 187] width 370 height 25
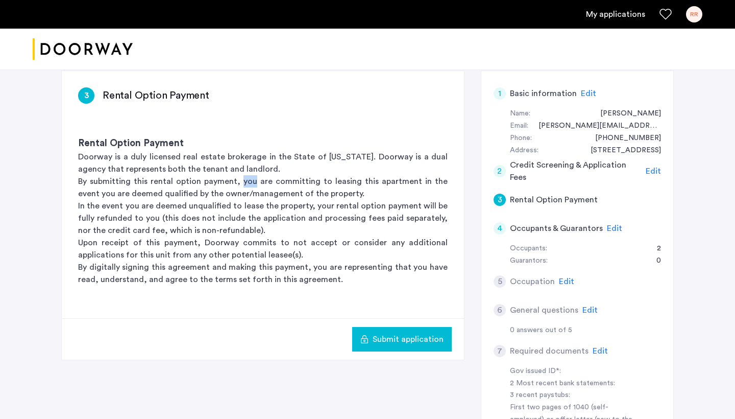
click at [236, 181] on p "By submitting this rental option payment, you are committing to leasing this ap…" at bounding box center [263, 187] width 370 height 25
click at [242, 189] on p "By submitting this rental option payment, you are committing to leasing this ap…" at bounding box center [263, 187] width 370 height 25
click at [237, 213] on p "In the event you are deemed unqualified to lease the property, your rental opti…" at bounding box center [263, 218] width 370 height 37
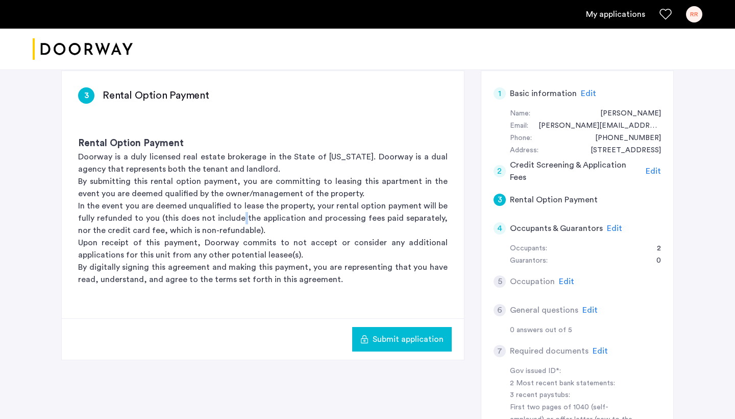
click at [238, 238] on p "Upon receipt of this payment, Doorway commits to not accept or consider any add…" at bounding box center [263, 248] width 370 height 25
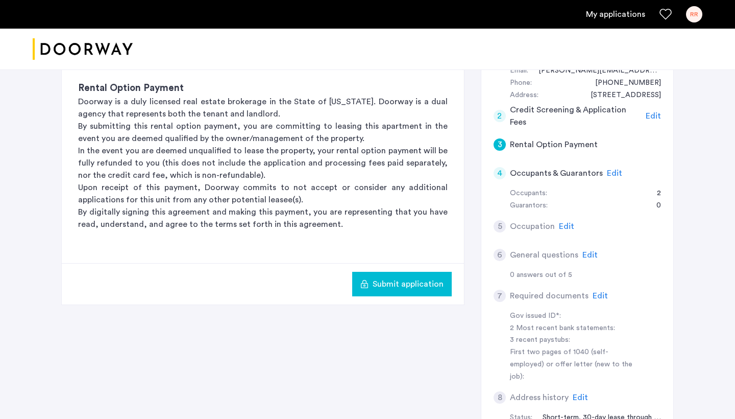
click at [607, 174] on span "Edit" at bounding box center [614, 173] width 15 height 8
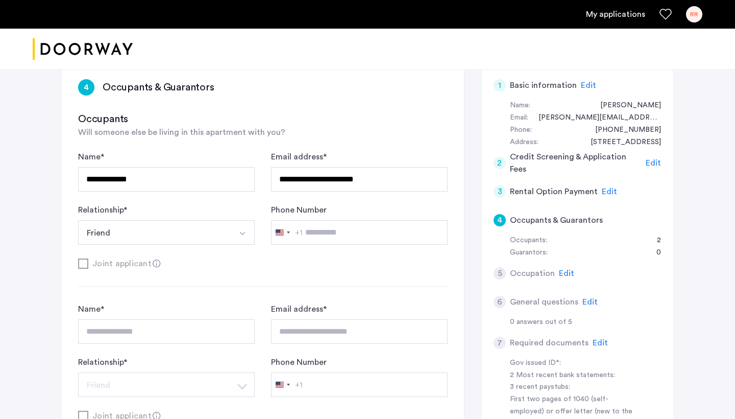
scroll to position [73, 0]
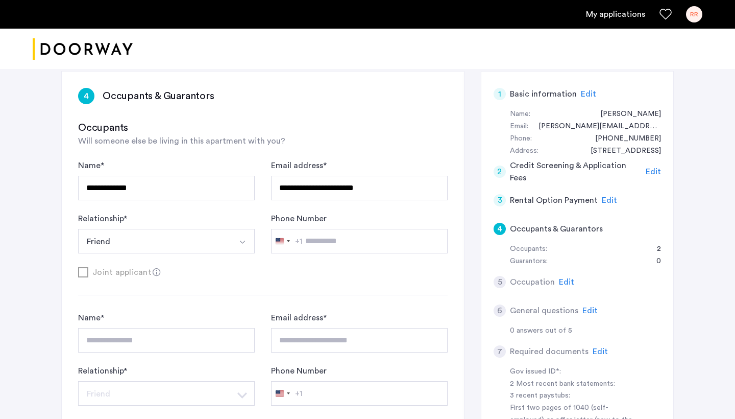
click at [234, 244] on button "Select option" at bounding box center [242, 241] width 25 height 25
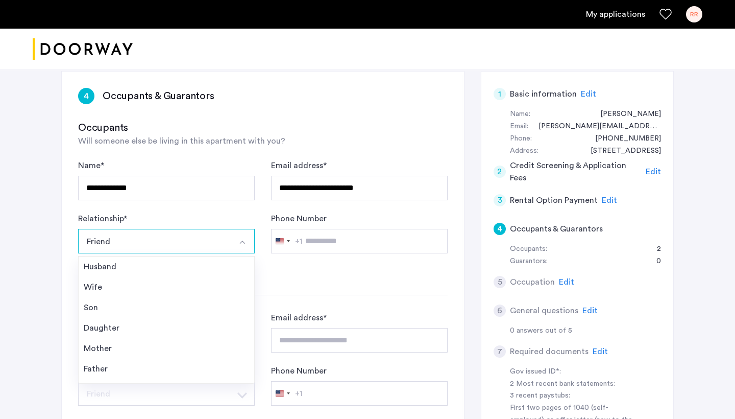
click at [272, 216] on label "Phone Number" at bounding box center [299, 218] width 56 height 12
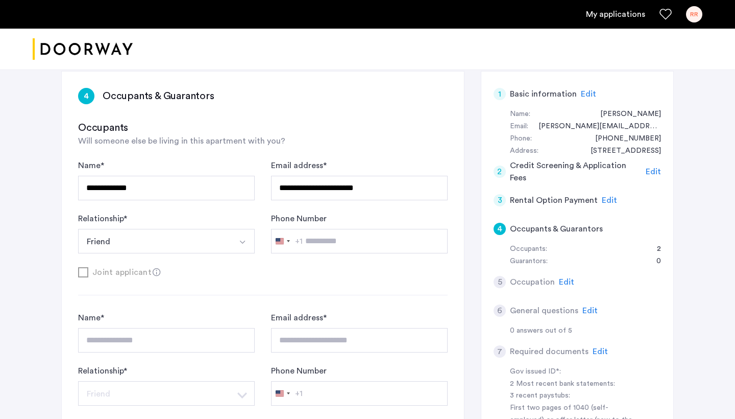
scroll to position [142, 0]
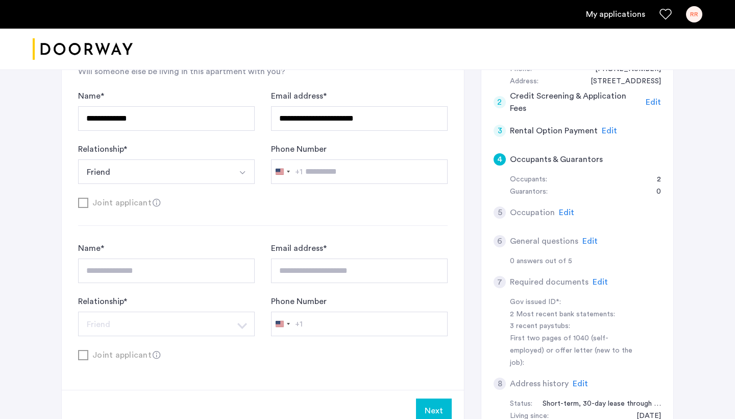
click at [206, 174] on button "Friend" at bounding box center [154, 171] width 153 height 25
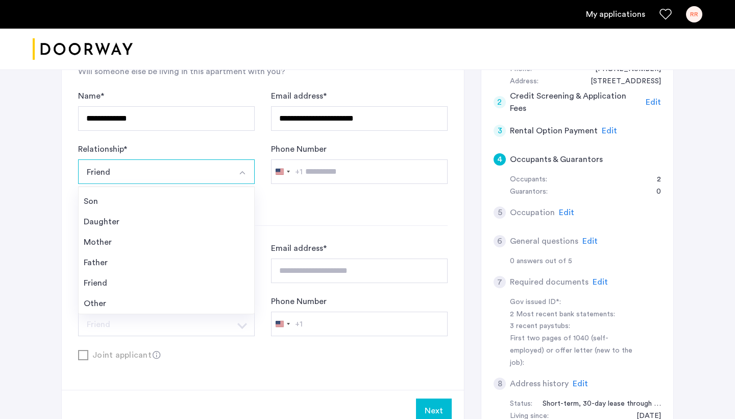
scroll to position [37, 0]
click at [322, 200] on div "Joint applicant" at bounding box center [263, 202] width 370 height 13
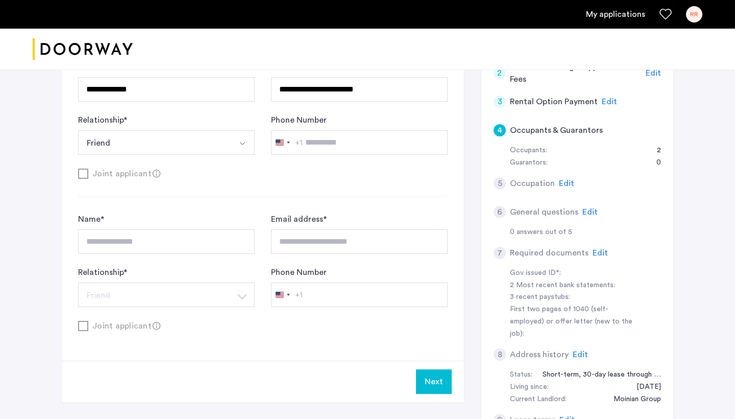
scroll to position [183, 0]
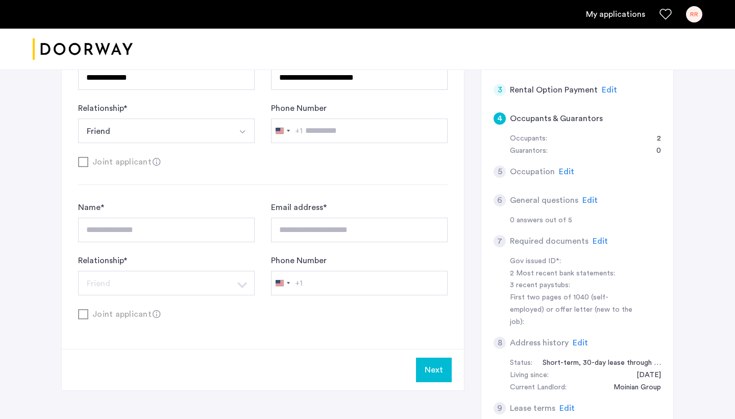
click at [437, 365] on button "Next" at bounding box center [434, 369] width 36 height 25
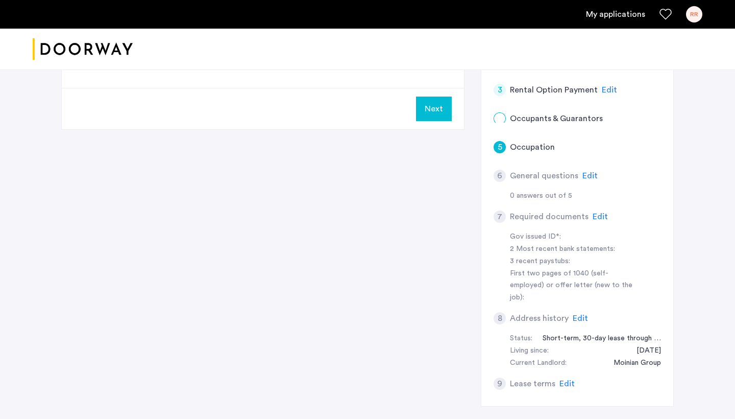
scroll to position [0, 0]
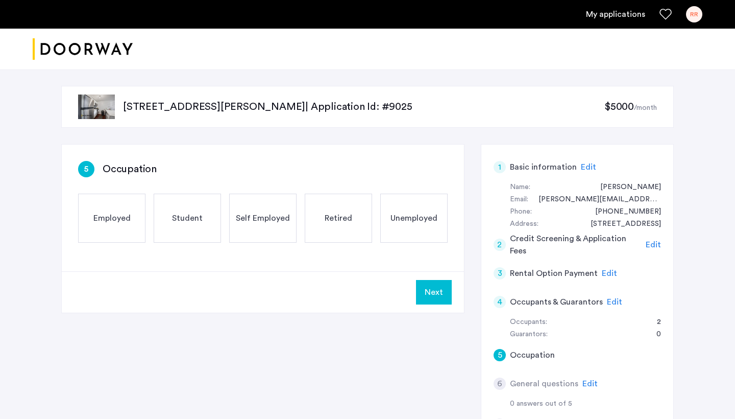
click at [110, 219] on span "Employed" at bounding box center [111, 218] width 37 height 12
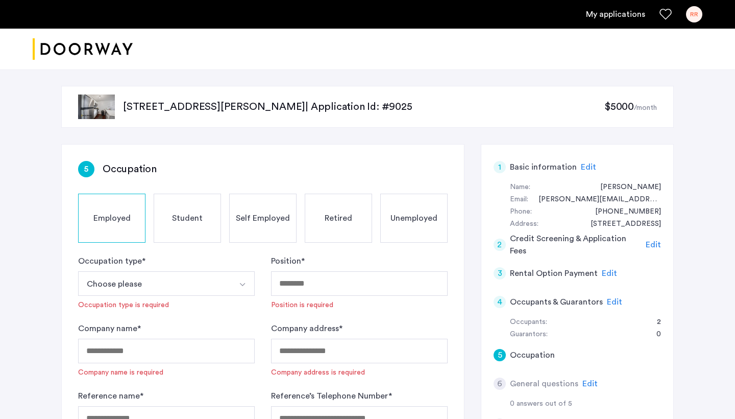
click at [217, 288] on button "Choose please" at bounding box center [154, 283] width 153 height 25
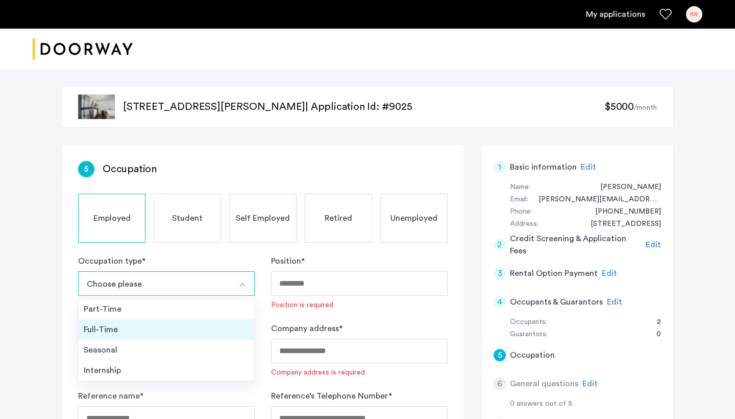
click at [195, 325] on div "Full-Time" at bounding box center [166, 329] width 165 height 12
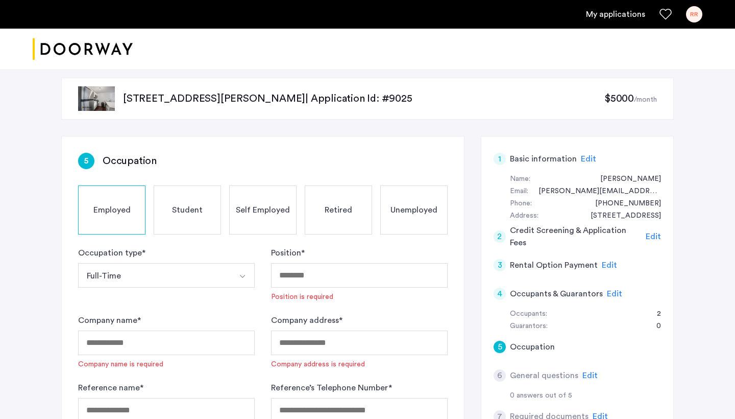
scroll to position [10, 0]
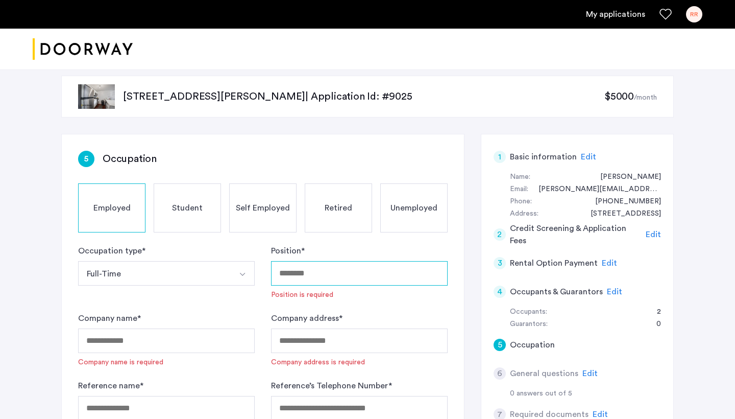
click at [306, 277] on input "Position *" at bounding box center [359, 273] width 177 height 25
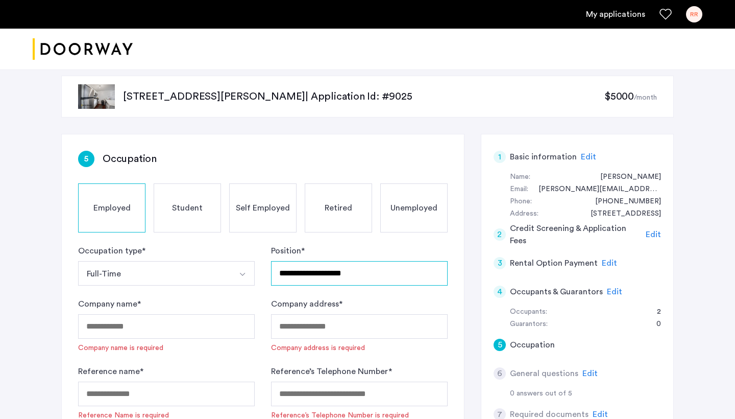
type input "**********"
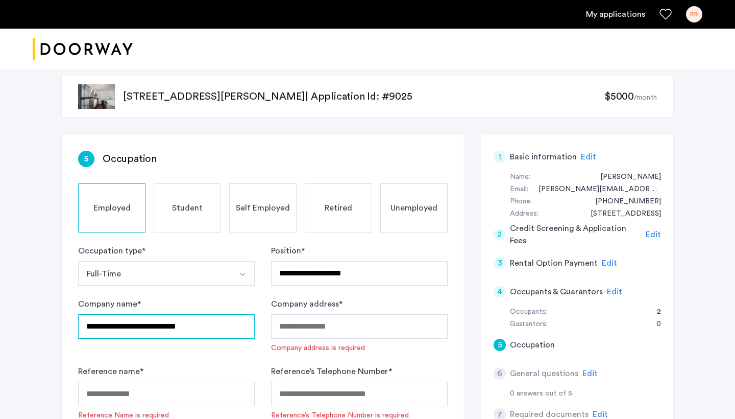
type input "**********"
paste input "**********"
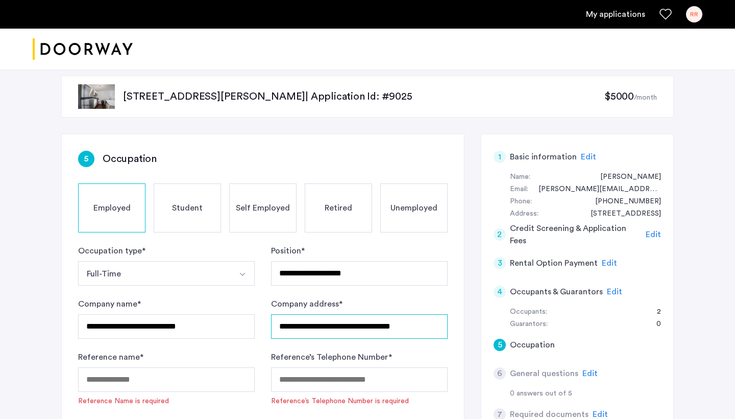
scroll to position [103, 0]
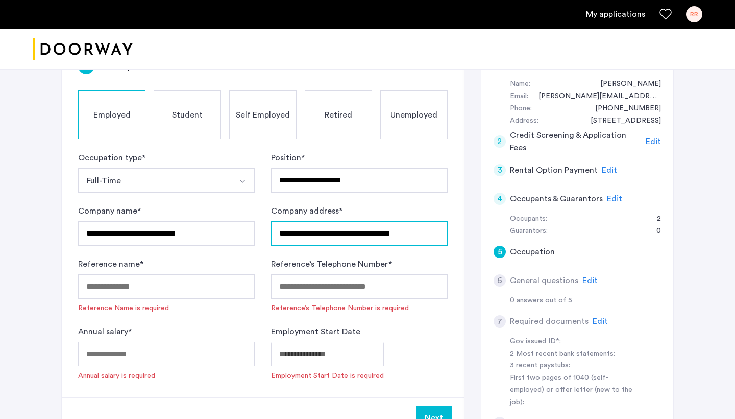
type input "**********"
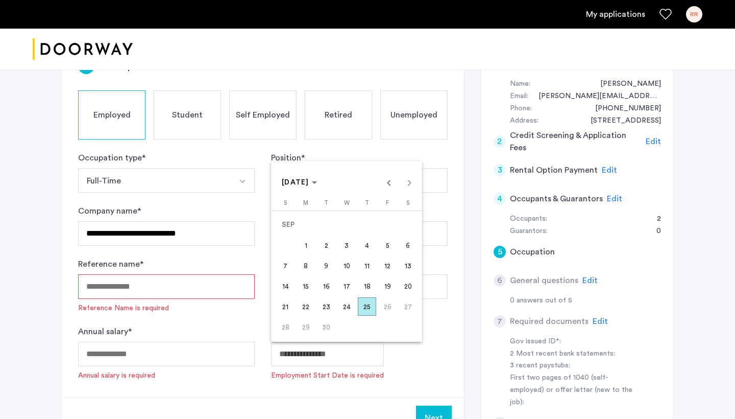
click at [309, 315] on body "**********" at bounding box center [367, 106] width 735 height 419
click at [304, 286] on span "15" at bounding box center [306, 286] width 18 height 18
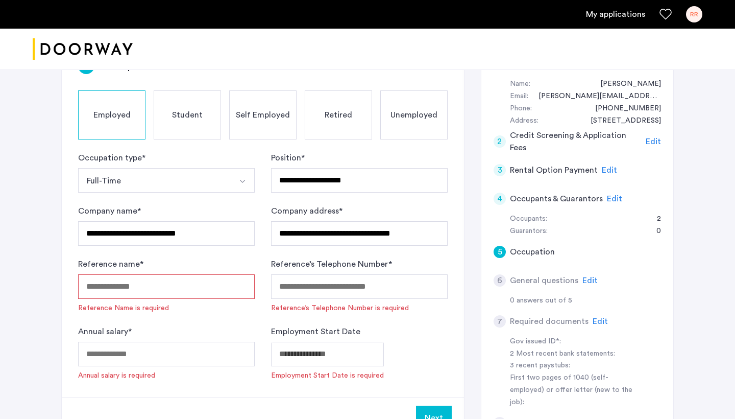
type input "**********"
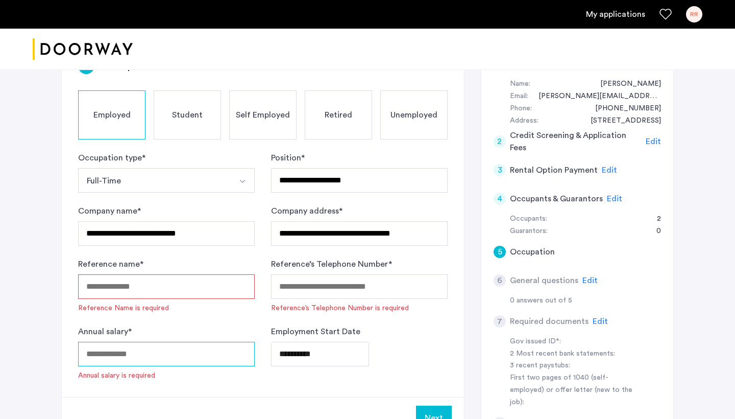
click at [187, 355] on input "Annual salary *" at bounding box center [166, 353] width 177 height 25
type input "*****"
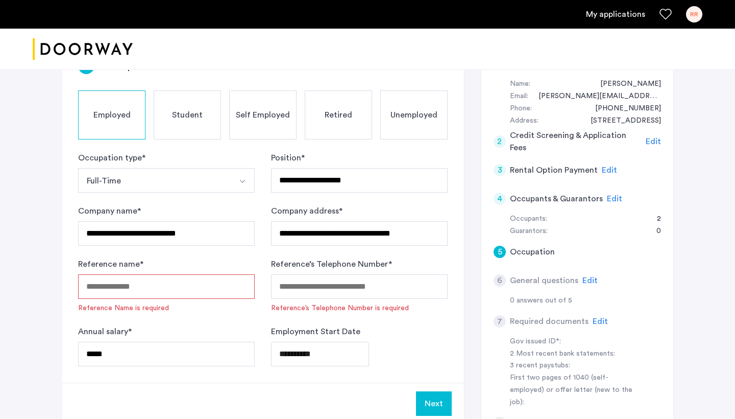
click at [228, 278] on input "Reference name *" at bounding box center [166, 286] width 177 height 25
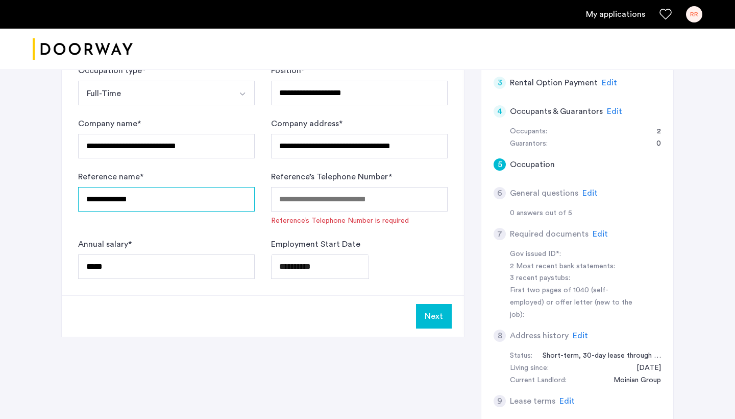
scroll to position [191, 0]
type input "**********"
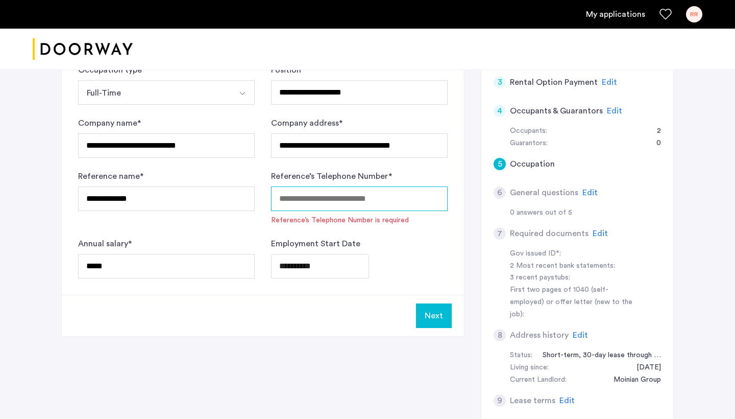
paste input "**********"
click at [294, 198] on input "**********" at bounding box center [359, 198] width 177 height 25
type input "**********"
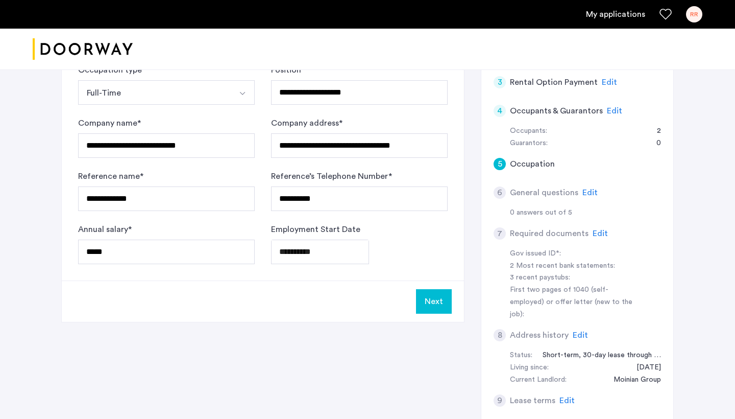
click at [432, 297] on button "Next" at bounding box center [434, 301] width 36 height 25
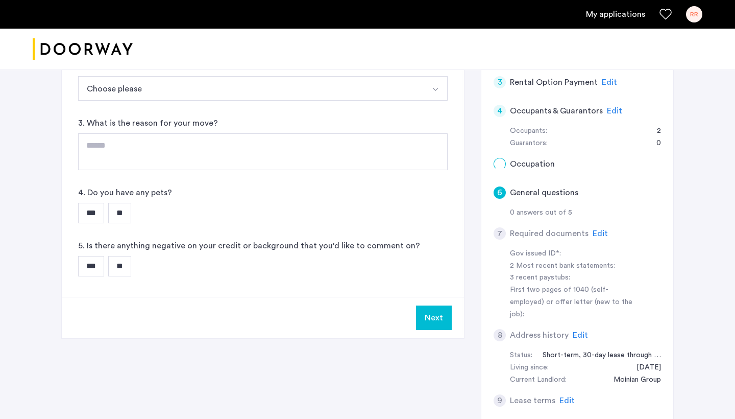
scroll to position [0, 0]
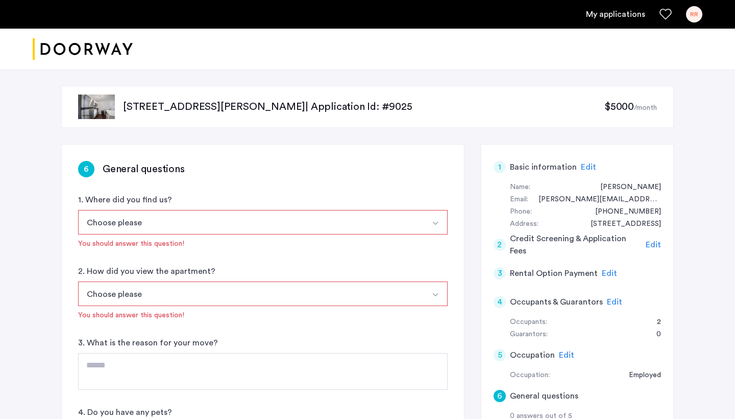
click at [312, 219] on button "Choose please" at bounding box center [251, 222] width 346 height 25
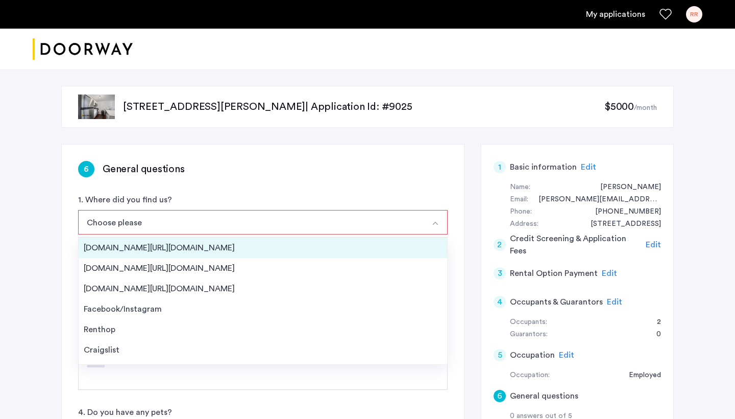
click at [271, 250] on div "Streeteasy.com/Zillow.com" at bounding box center [263, 247] width 358 height 12
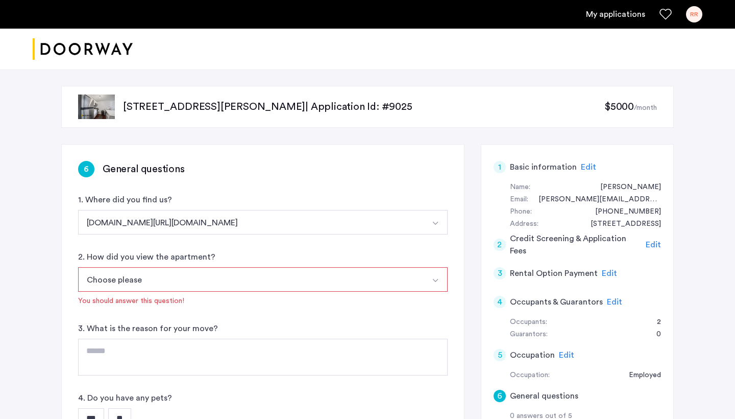
click at [250, 279] on button "Choose please" at bounding box center [251, 279] width 346 height 25
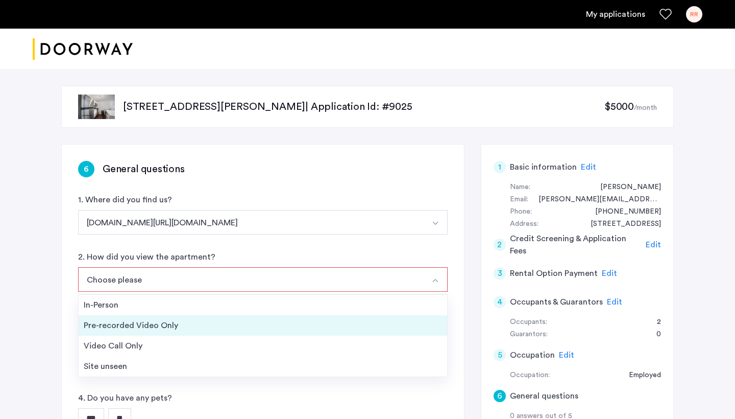
click at [251, 319] on div "Pre-recorded Video Only" at bounding box center [263, 325] width 358 height 12
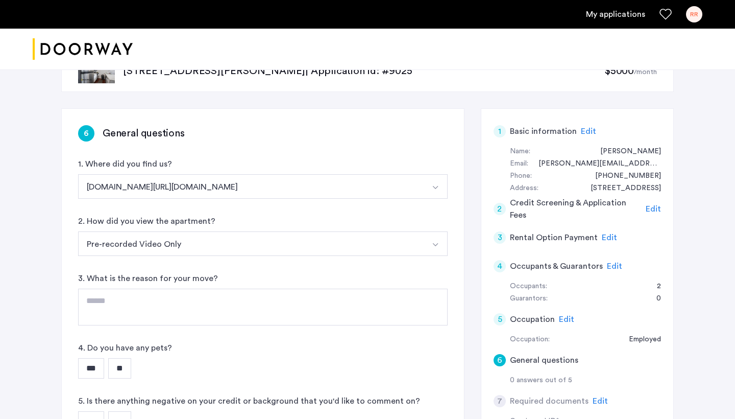
scroll to position [66, 0]
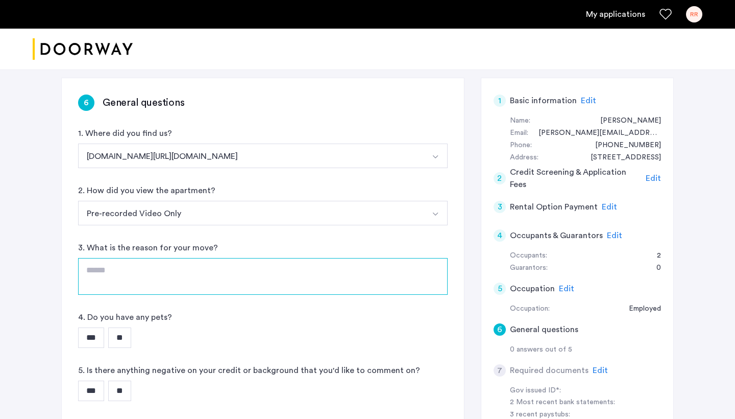
click at [245, 275] on textarea at bounding box center [263, 276] width 370 height 37
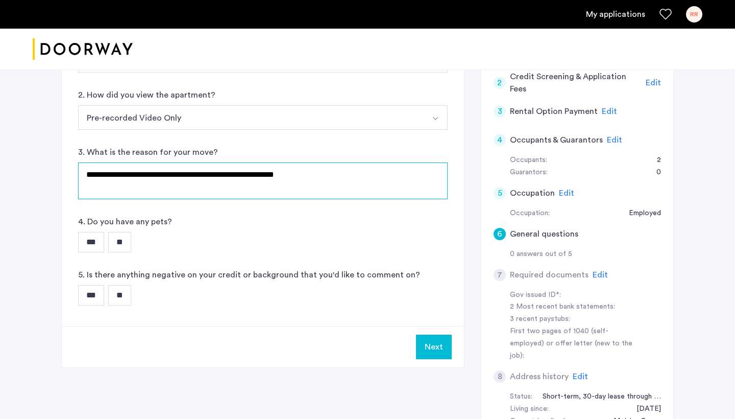
scroll to position [169, 0]
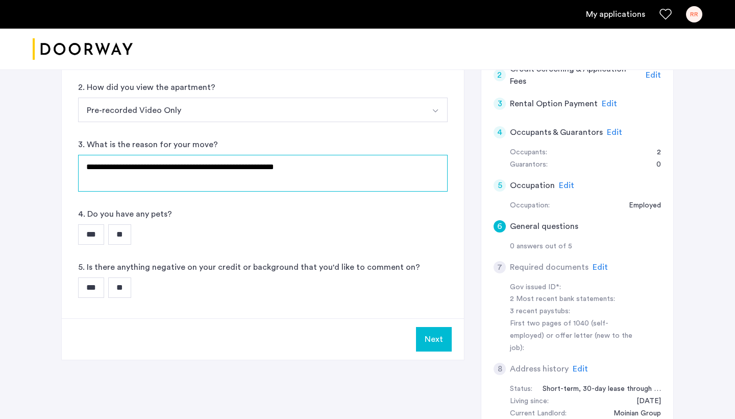
type textarea "**********"
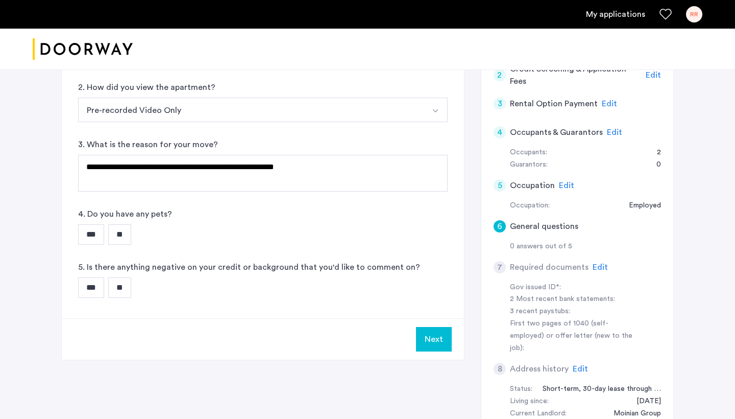
click at [123, 232] on input "**" at bounding box center [119, 234] width 23 height 20
click at [122, 280] on input "**" at bounding box center [119, 287] width 23 height 20
click at [434, 347] on button "Next" at bounding box center [434, 339] width 36 height 25
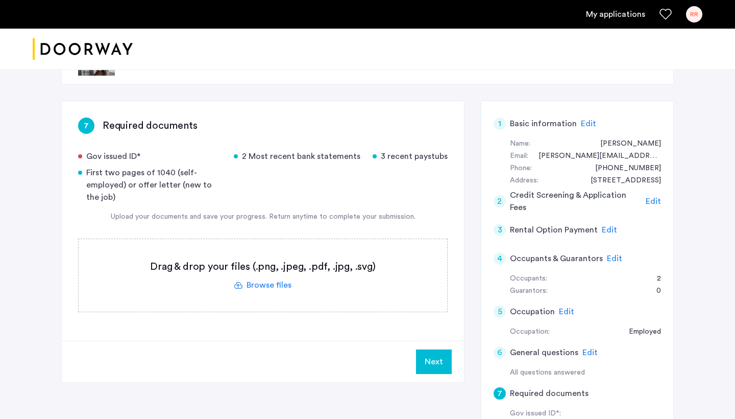
scroll to position [41, 0]
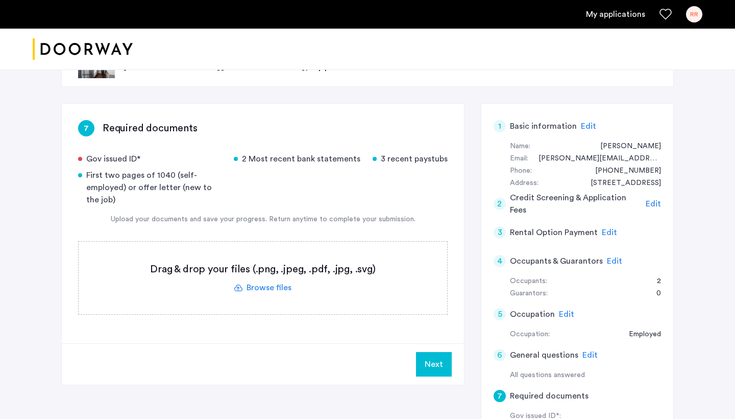
click at [264, 288] on label at bounding box center [263, 277] width 369 height 72
click at [0, 0] on input "file" at bounding box center [0, 0] width 0 height 0
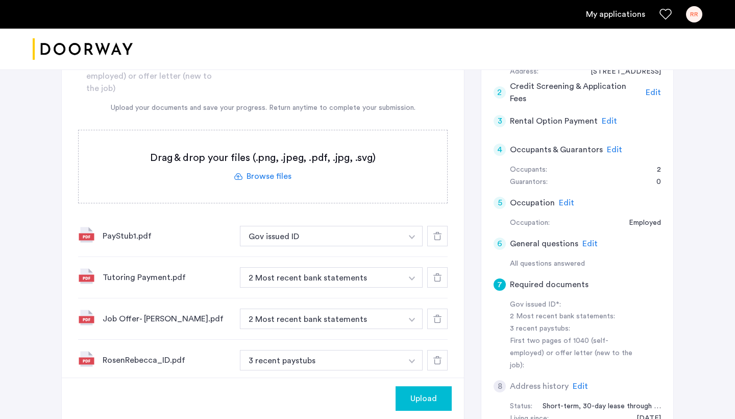
scroll to position [155, 0]
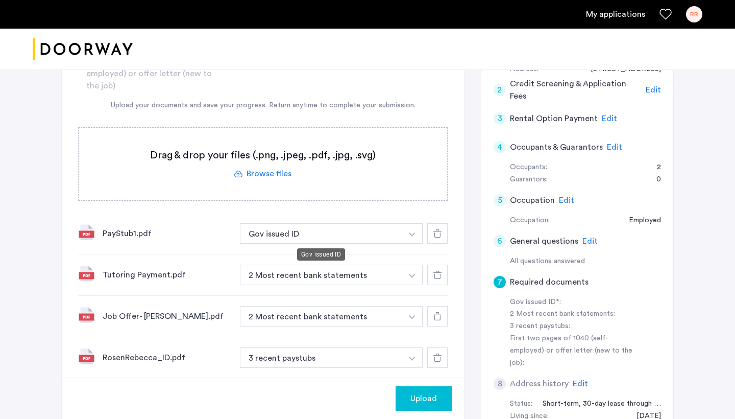
click at [372, 239] on button "Gov issued ID" at bounding box center [321, 233] width 162 height 20
click at [386, 239] on button "Gov issued ID" at bounding box center [321, 233] width 162 height 20
click at [418, 238] on button "button" at bounding box center [412, 233] width 21 height 20
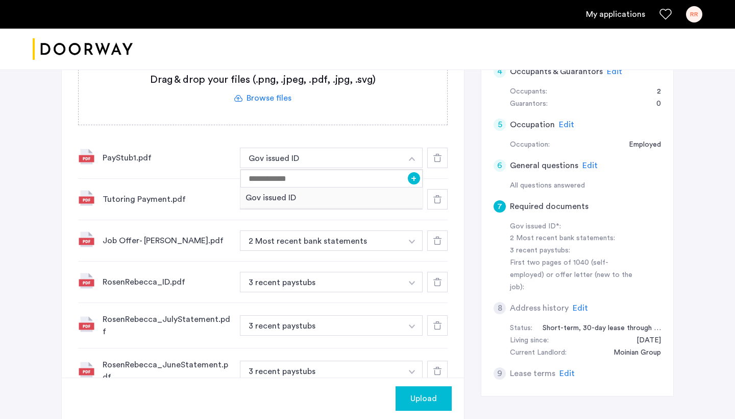
scroll to position [243, 0]
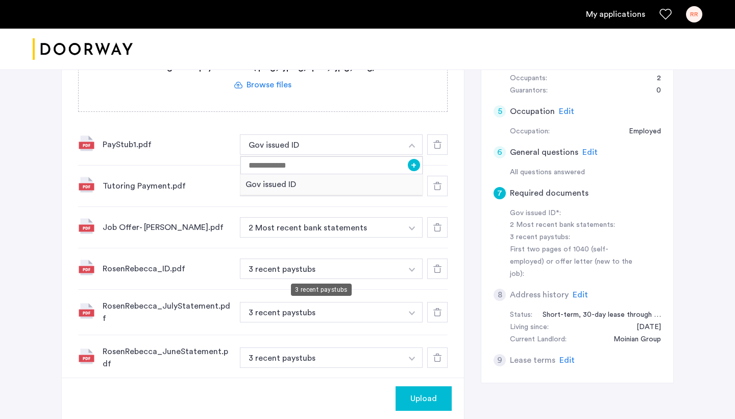
click at [325, 267] on button "3 recent paystubs" at bounding box center [321, 268] width 162 height 20
click at [336, 280] on div "RosenRebecca_ID.pdf 3 recent paystubs + 3 recent paystubs" at bounding box center [263, 268] width 370 height 41
click at [358, 273] on button "3 recent paystubs" at bounding box center [321, 268] width 162 height 20
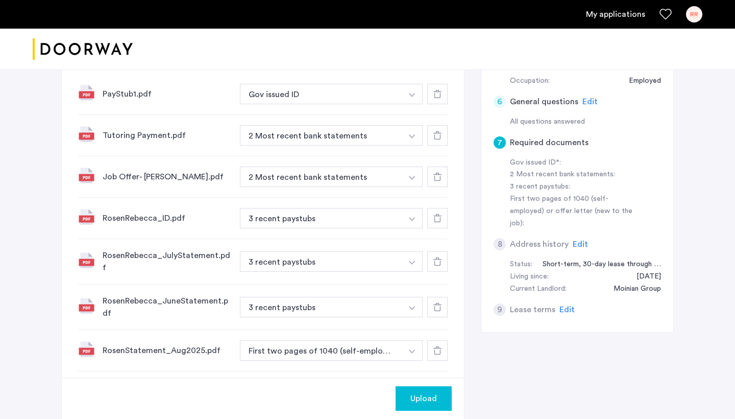
scroll to position [299, 0]
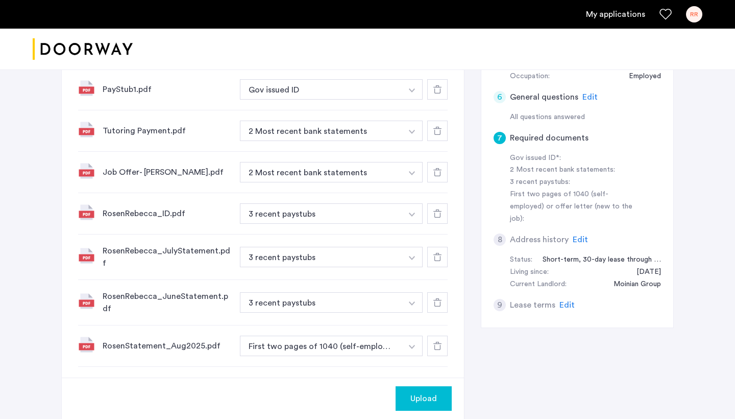
click at [413, 218] on button "button" at bounding box center [412, 213] width 21 height 20
click at [414, 212] on button "button" at bounding box center [412, 213] width 21 height 20
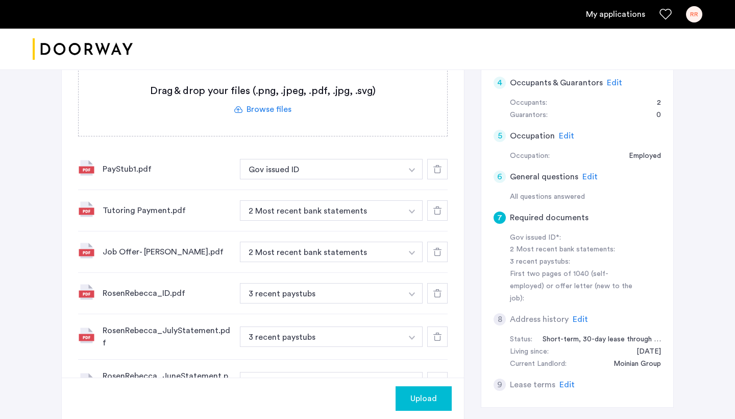
scroll to position [219, 0]
click at [436, 168] on icon at bounding box center [437, 169] width 8 height 8
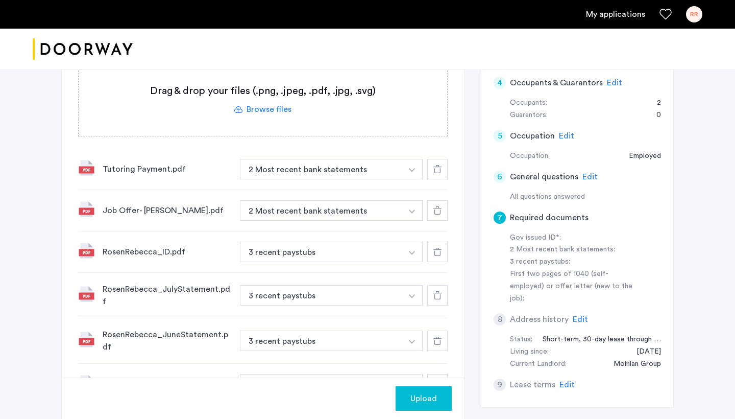
click at [436, 168] on icon at bounding box center [437, 169] width 8 height 8
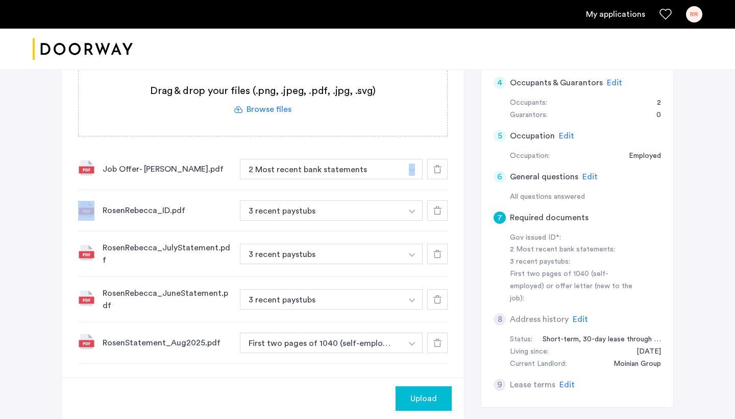
click at [436, 168] on icon at bounding box center [437, 169] width 8 height 8
click at [436, 206] on icon at bounding box center [437, 210] width 8 height 8
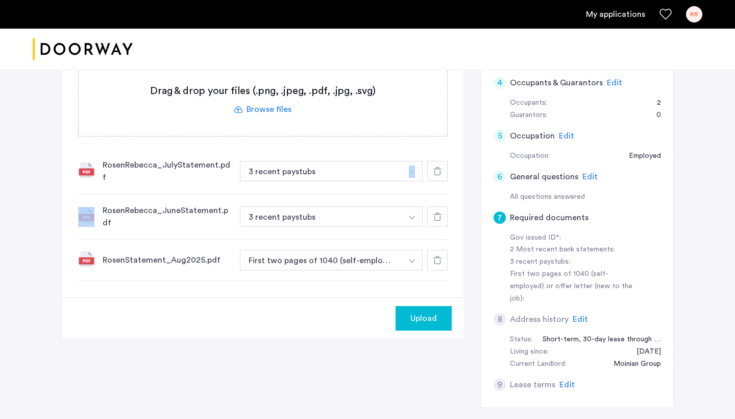
click at [436, 168] on icon at bounding box center [437, 171] width 8 height 8
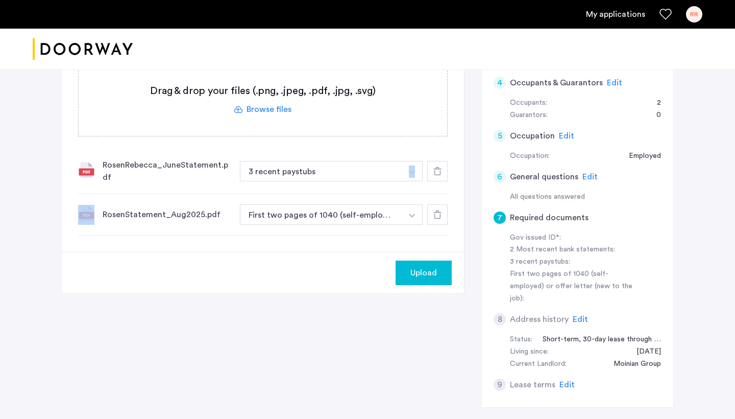
click at [436, 168] on icon at bounding box center [437, 171] width 8 height 8
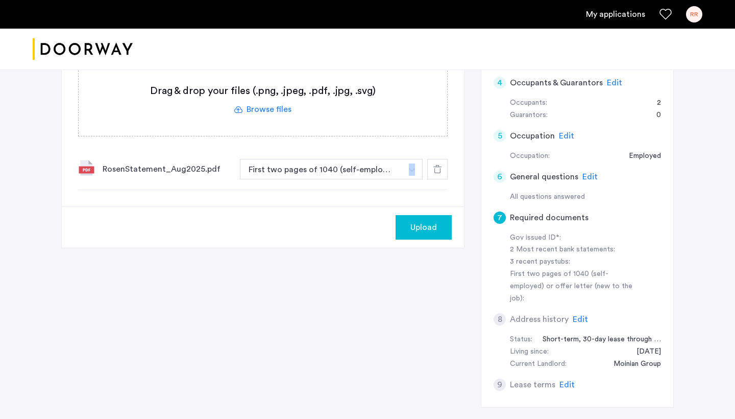
click at [436, 168] on icon at bounding box center [437, 169] width 8 height 8
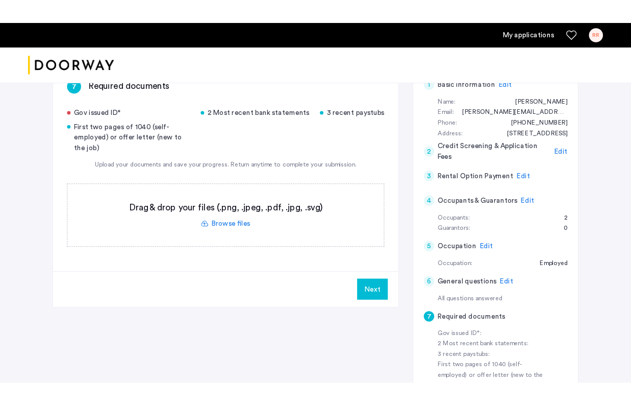
scroll to position [93, 0]
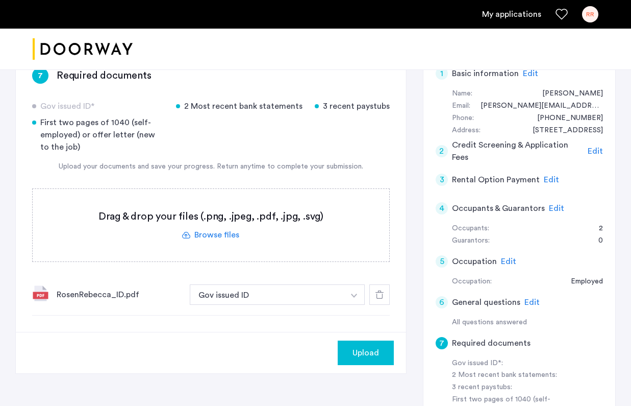
click at [261, 234] on label at bounding box center [211, 225] width 357 height 72
click at [0, 0] on input "file" at bounding box center [0, 0] width 0 height 0
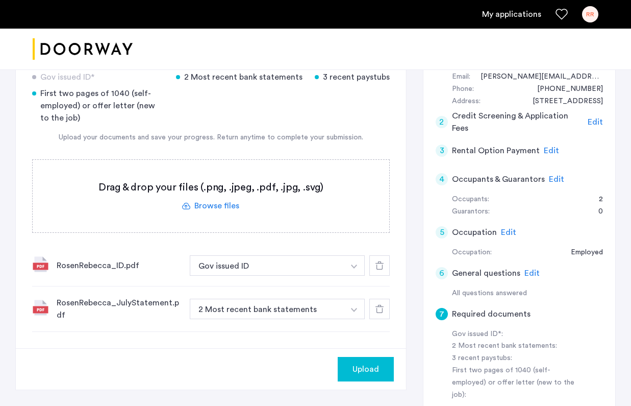
scroll to position [126, 0]
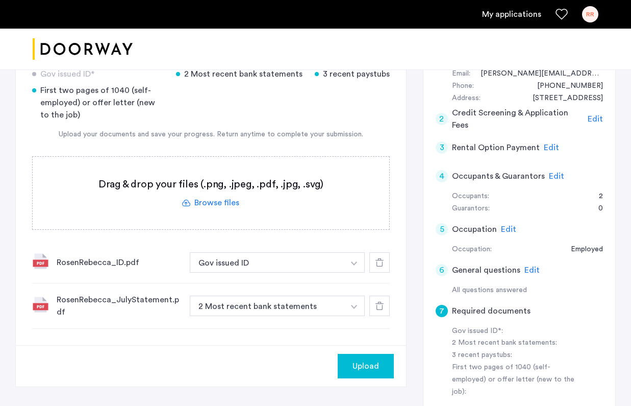
click at [367, 367] on span "Upload" at bounding box center [366, 366] width 27 height 12
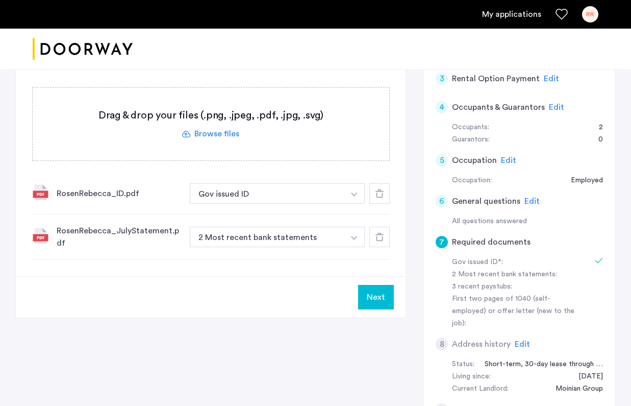
click at [301, 133] on label at bounding box center [211, 124] width 357 height 72
click at [0, 0] on input "file" at bounding box center [0, 0] width 0 height 0
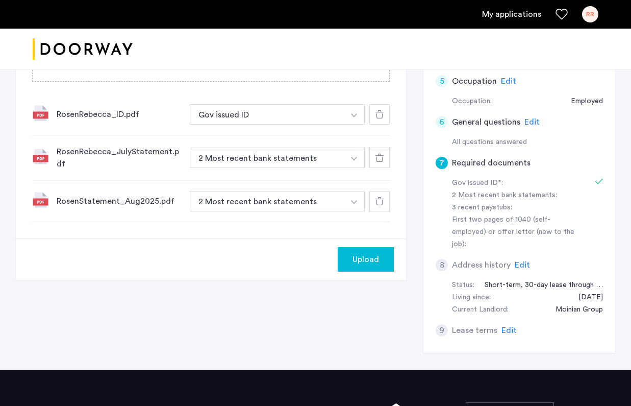
scroll to position [278, 0]
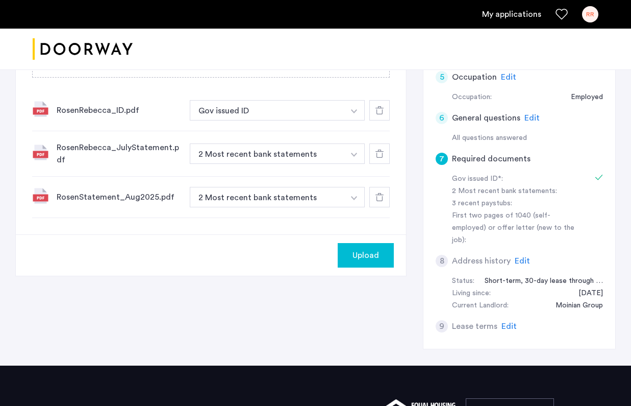
click at [365, 252] on span "Upload" at bounding box center [366, 255] width 27 height 12
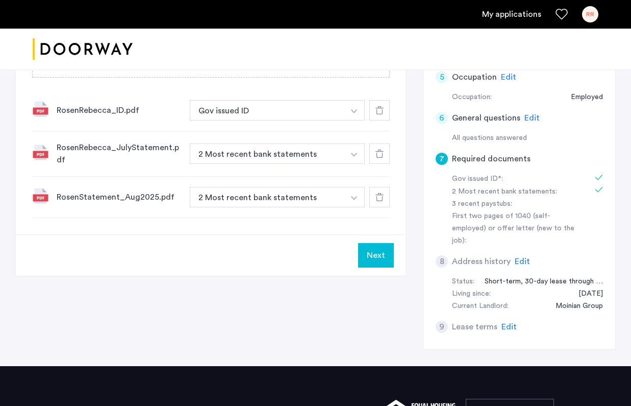
scroll to position [234, 0]
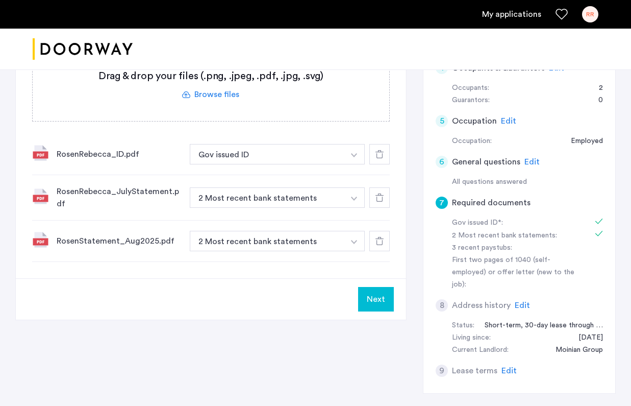
click at [240, 96] on label at bounding box center [211, 84] width 357 height 72
click at [0, 0] on input "file" at bounding box center [0, 0] width 0 height 0
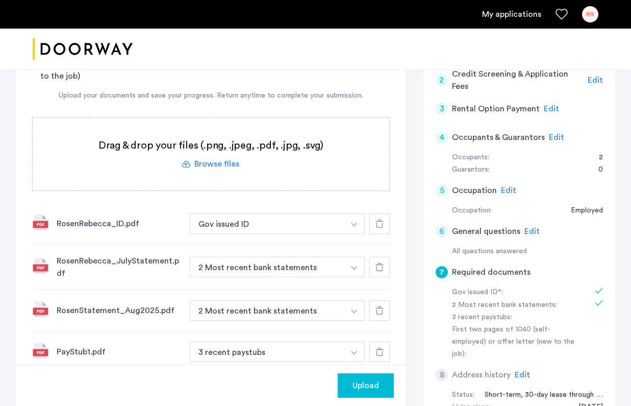
scroll to position [163, 0]
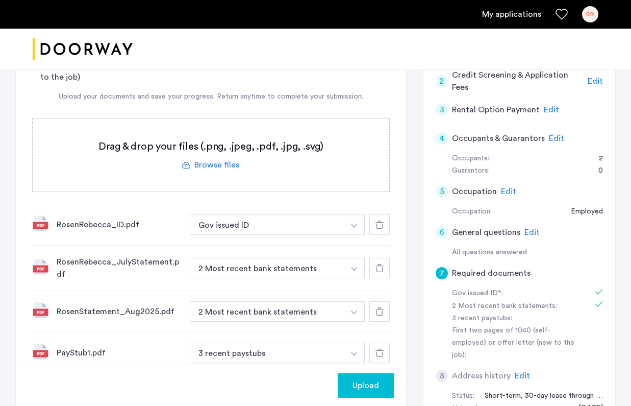
click at [214, 169] on label at bounding box center [211, 155] width 357 height 72
click at [0, 0] on input "file" at bounding box center [0, 0] width 0 height 0
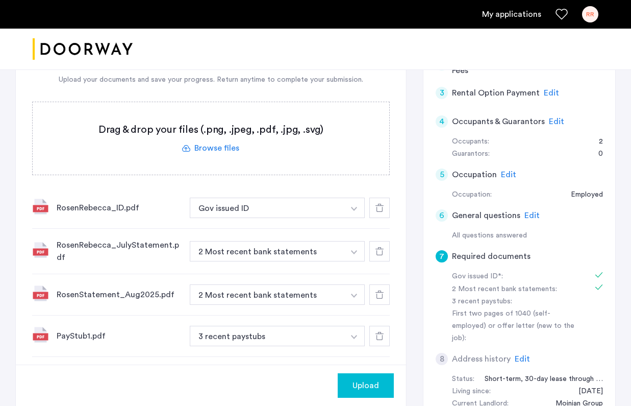
scroll to position [177, 0]
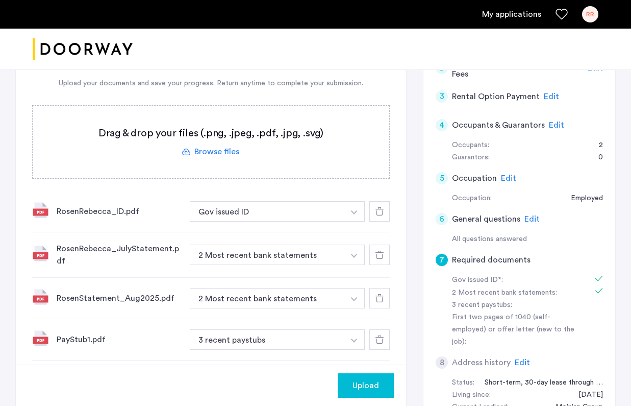
click at [217, 145] on label at bounding box center [211, 142] width 357 height 72
click at [0, 0] on input "file" at bounding box center [0, 0] width 0 height 0
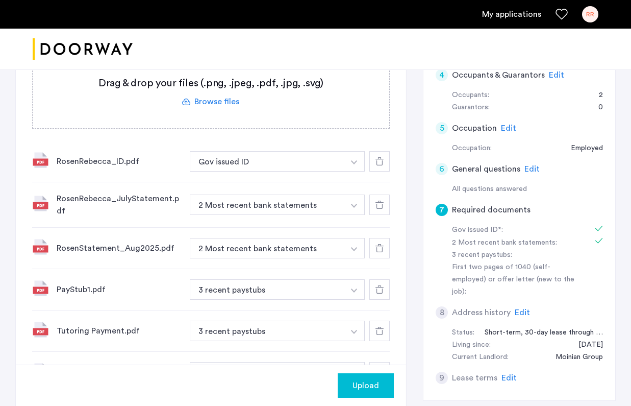
scroll to position [225, 0]
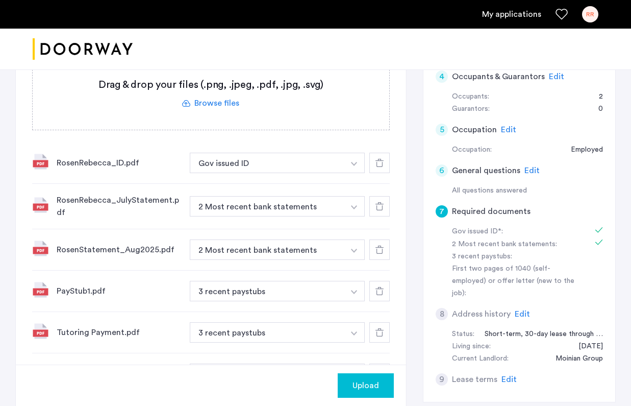
click at [233, 113] on label at bounding box center [211, 93] width 357 height 72
click at [0, 0] on input "file" at bounding box center [0, 0] width 0 height 0
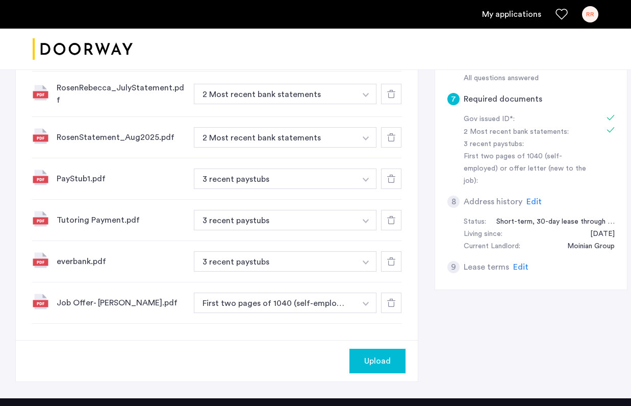
scroll to position [342, 0]
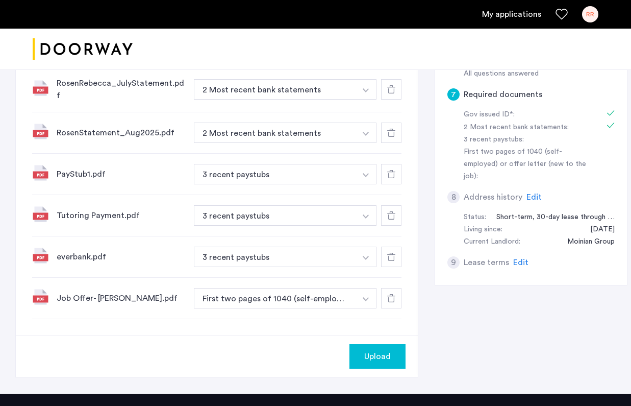
click at [356, 303] on button "button" at bounding box center [366, 298] width 21 height 20
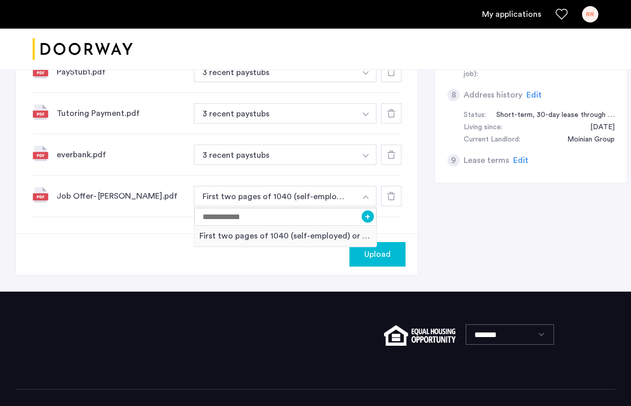
scroll to position [449, 0]
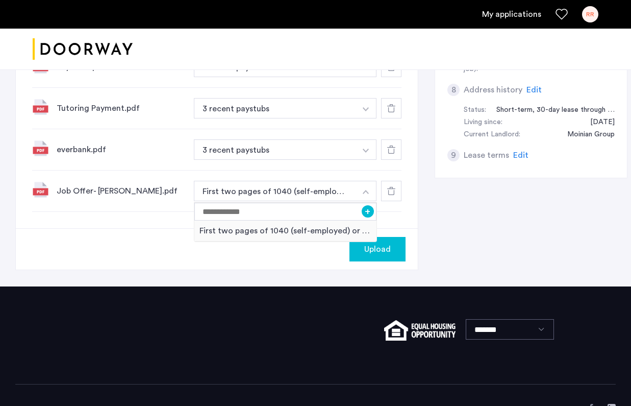
click at [258, 287] on div "*******" at bounding box center [315, 335] width 601 height 98
click at [368, 255] on span "Upload" at bounding box center [377, 249] width 27 height 12
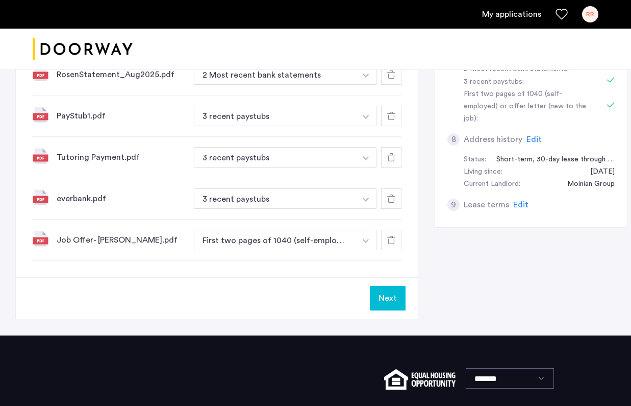
scroll to position [390, 0]
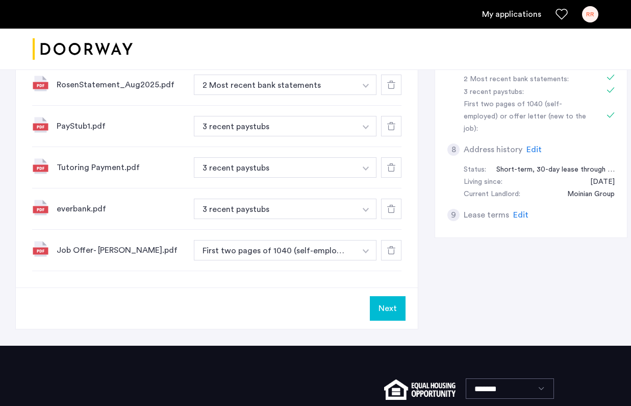
click at [370, 309] on button "Next" at bounding box center [388, 308] width 36 height 25
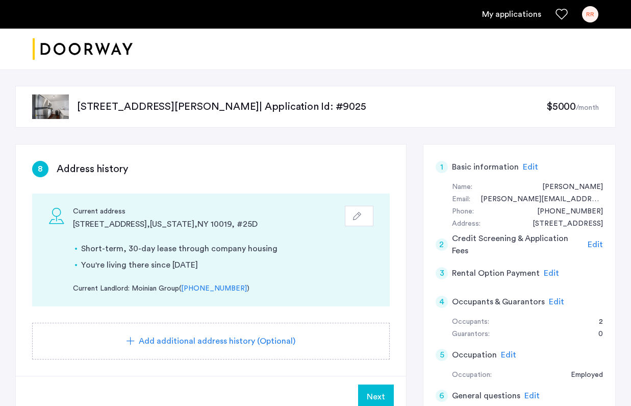
click at [237, 336] on span "Add additional address history (Optional)" at bounding box center [217, 341] width 157 height 12
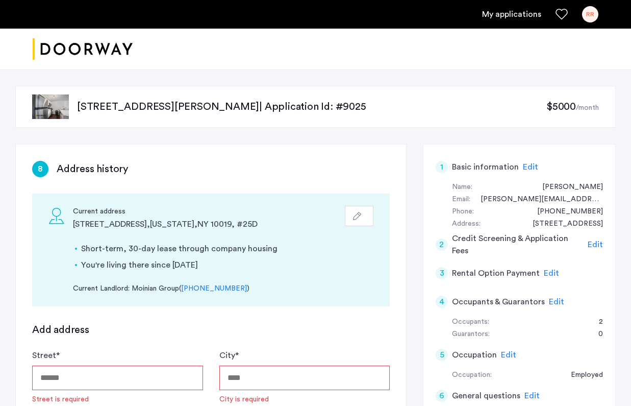
scroll to position [93, 0]
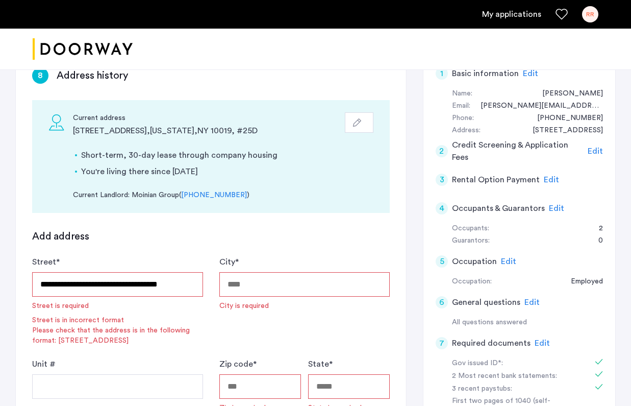
type input "**********"
type input "*****"
type input "**"
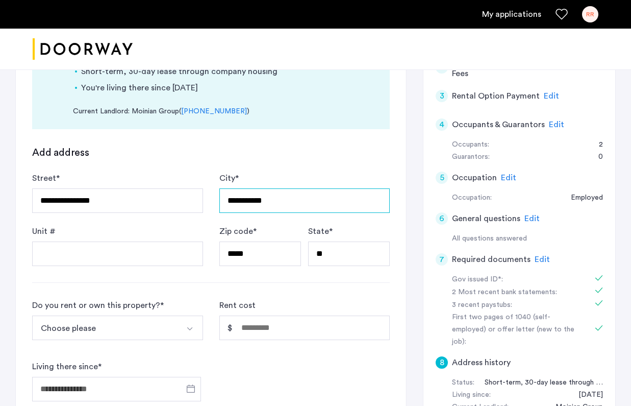
scroll to position [214, 0]
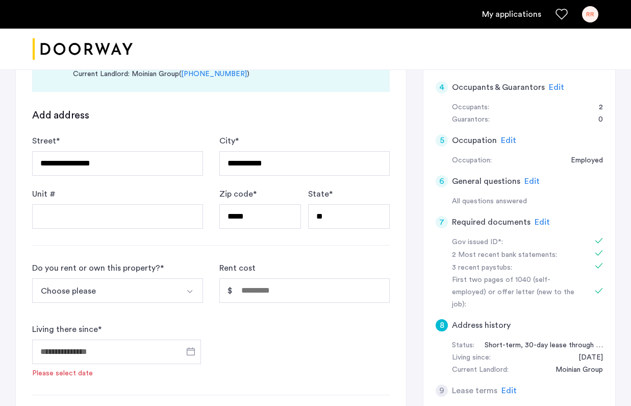
click at [134, 297] on button "Choose please" at bounding box center [105, 290] width 147 height 25
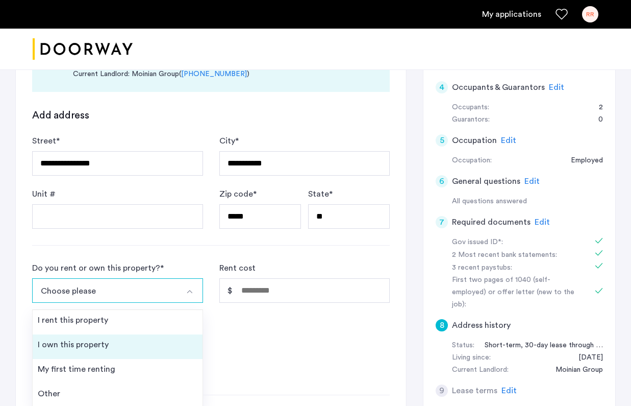
scroll to position [263, 0]
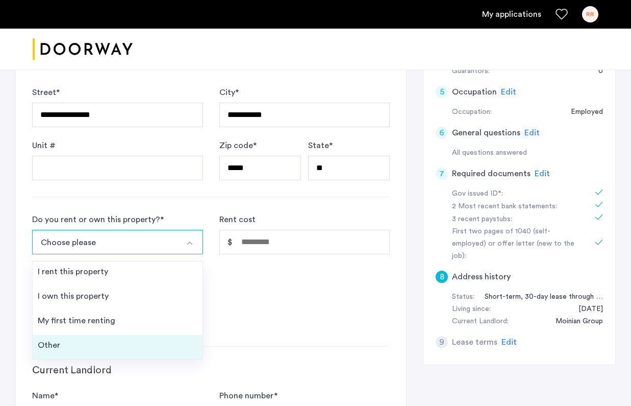
click at [118, 344] on li "Other" at bounding box center [118, 347] width 170 height 25
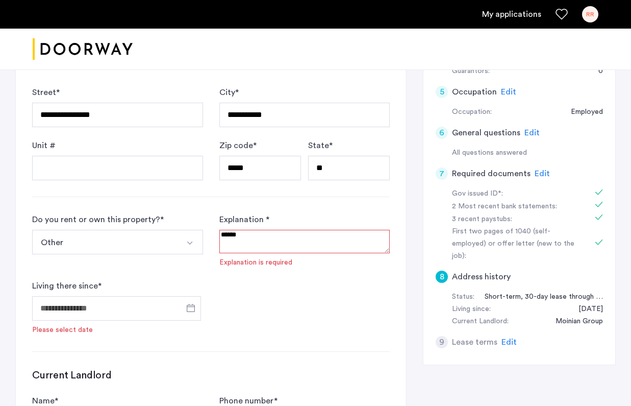
click at [265, 236] on textarea at bounding box center [304, 241] width 171 height 23
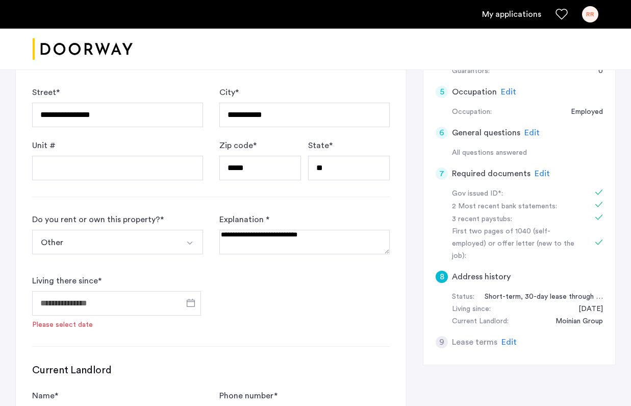
type textarea "**********"
click at [108, 299] on input "Living there since *" at bounding box center [116, 303] width 169 height 25
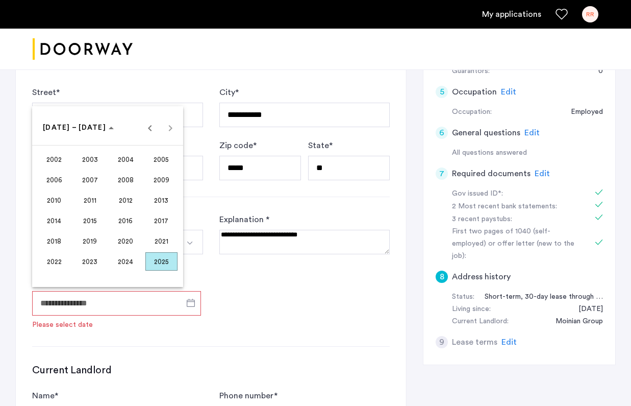
click at [160, 264] on span "2025" at bounding box center [161, 261] width 32 height 18
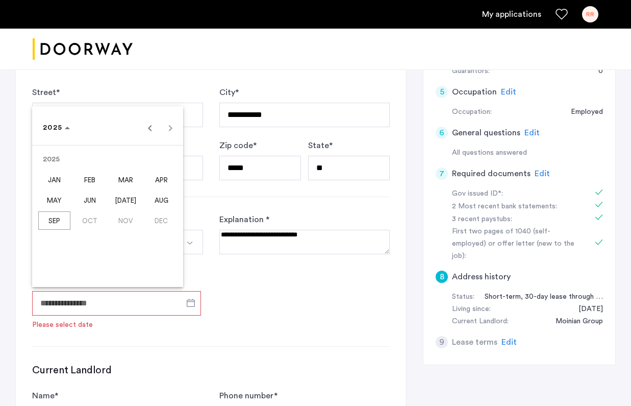
click at [120, 176] on span "MAR" at bounding box center [126, 179] width 32 height 18
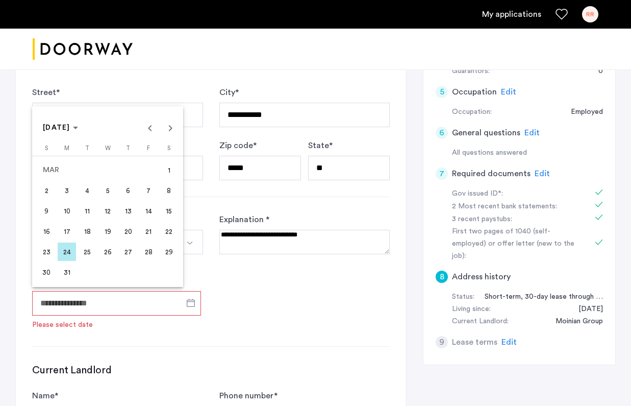
click at [173, 171] on span "1" at bounding box center [169, 170] width 18 height 18
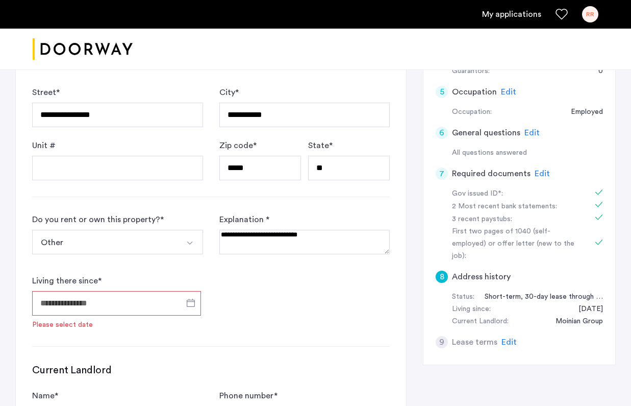
type input "**********"
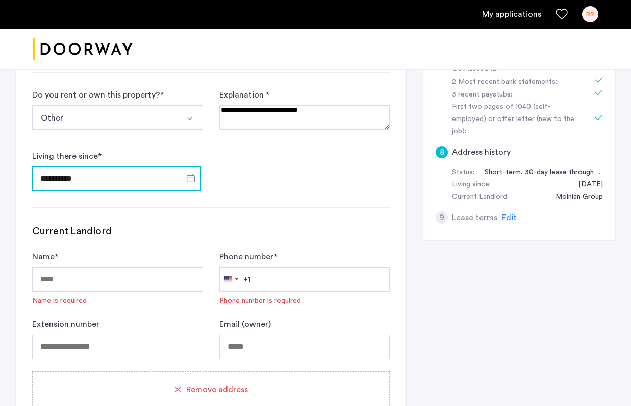
scroll to position [395, 0]
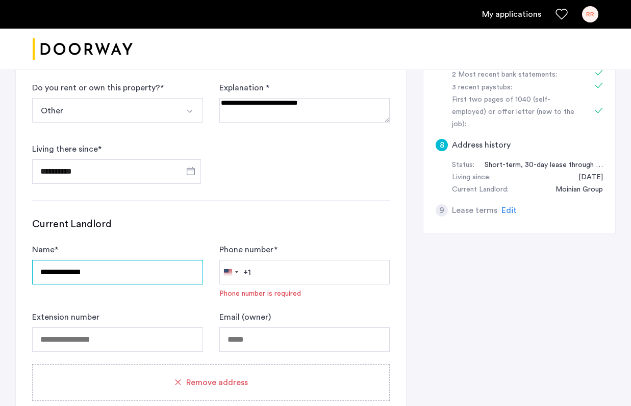
type input "**********"
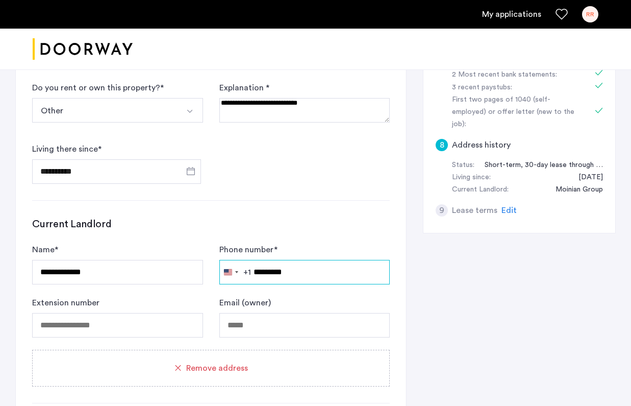
type input "**********"
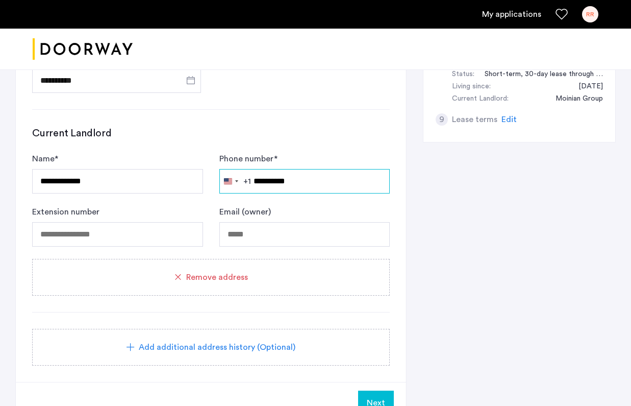
scroll to position [527, 0]
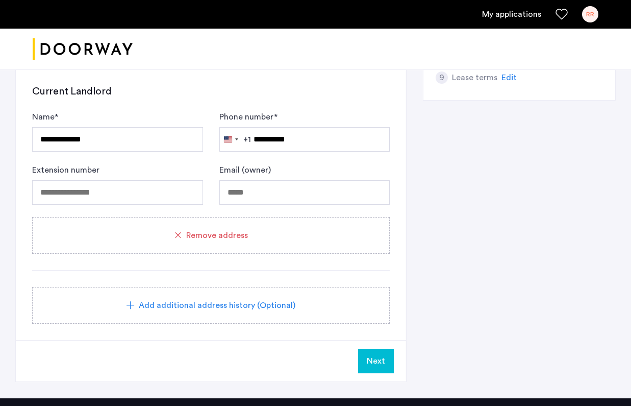
click at [369, 356] on span "Next" at bounding box center [376, 361] width 18 height 12
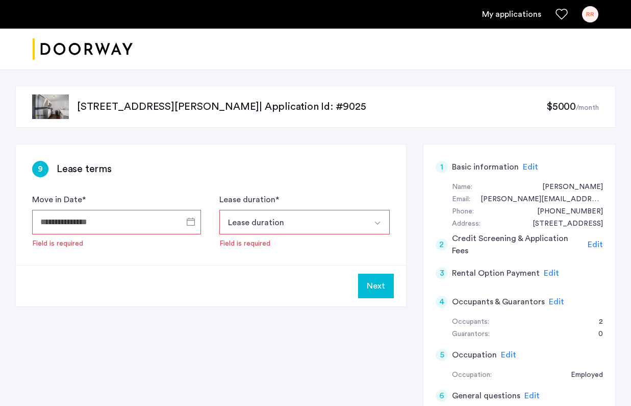
click at [161, 221] on input "Move in Date *" at bounding box center [116, 222] width 169 height 25
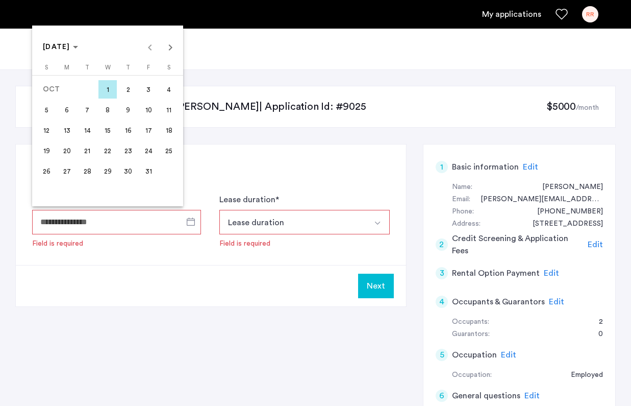
click at [108, 88] on span "1" at bounding box center [108, 89] width 18 height 18
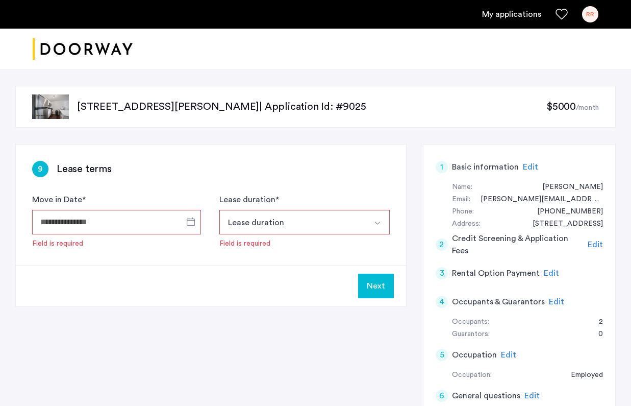
type input "**********"
click at [308, 229] on button "Lease duration" at bounding box center [292, 222] width 147 height 25
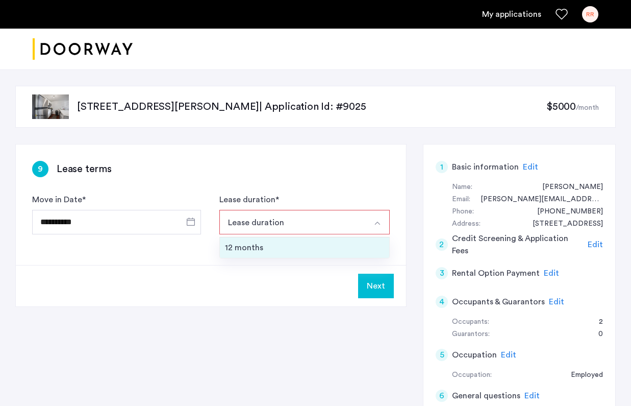
click at [293, 251] on div "12 months" at bounding box center [305, 247] width 160 height 12
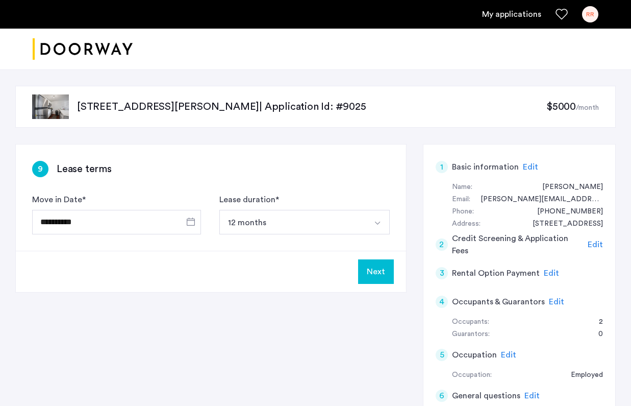
click at [384, 275] on button "Next" at bounding box center [376, 271] width 36 height 25
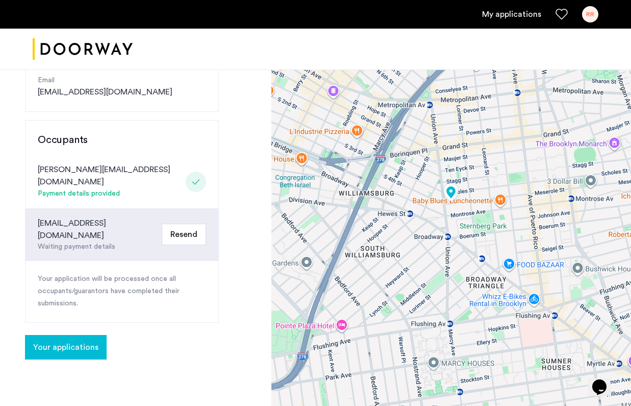
scroll to position [170, 0]
click at [79, 340] on span "Your applications" at bounding box center [65, 346] width 65 height 12
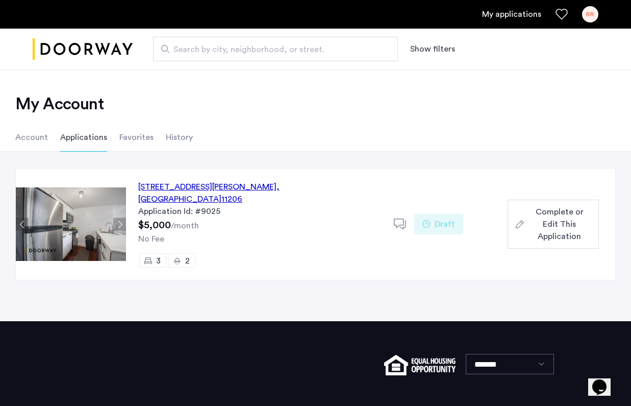
click at [559, 216] on span "Complete or Edit This Application" at bounding box center [559, 224] width 63 height 37
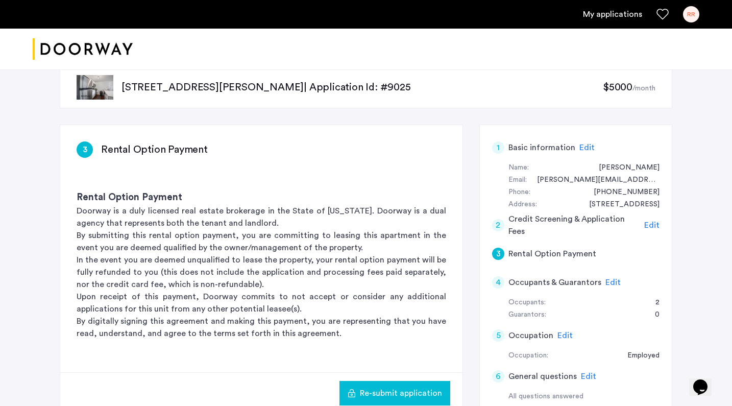
scroll to position [15, 0]
